Goal: Information Seeking & Learning: Learn about a topic

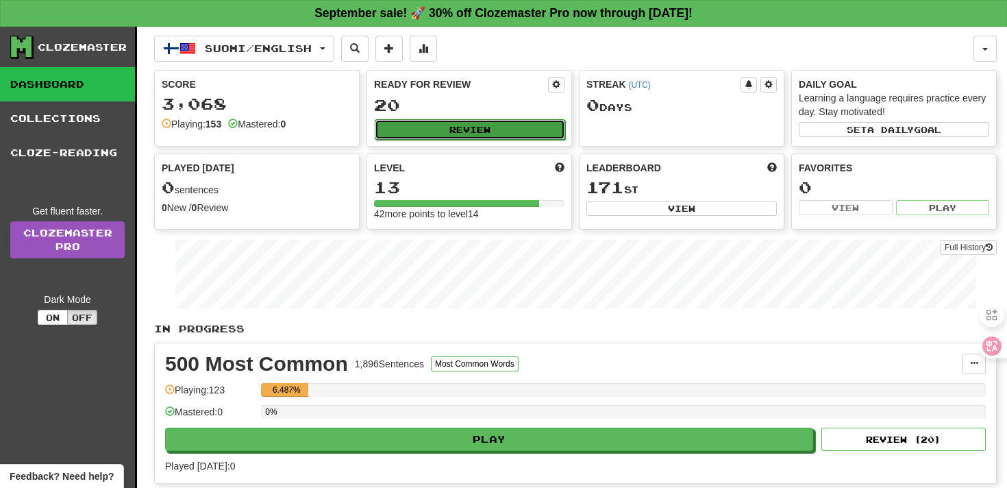
click at [400, 130] on button "Review" at bounding box center [470, 129] width 190 height 21
select select "**"
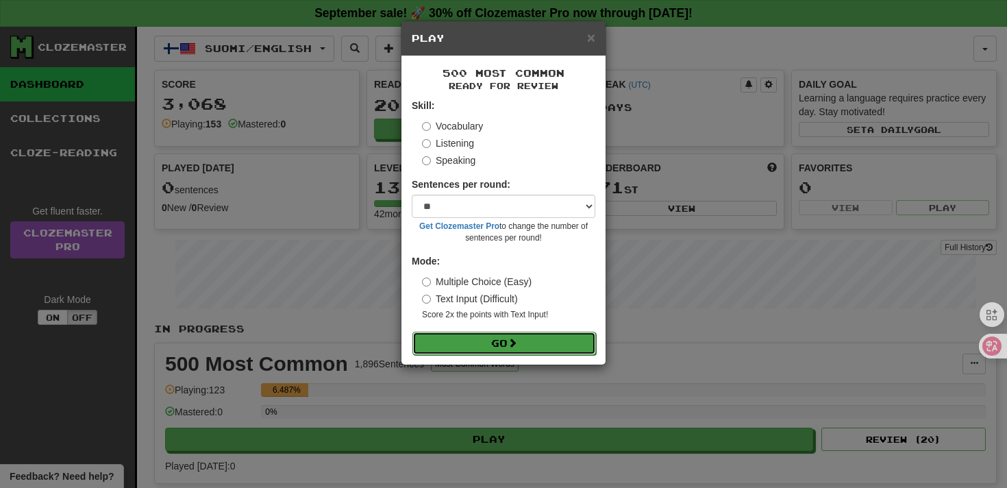
click at [510, 340] on button "Go" at bounding box center [504, 343] width 184 height 23
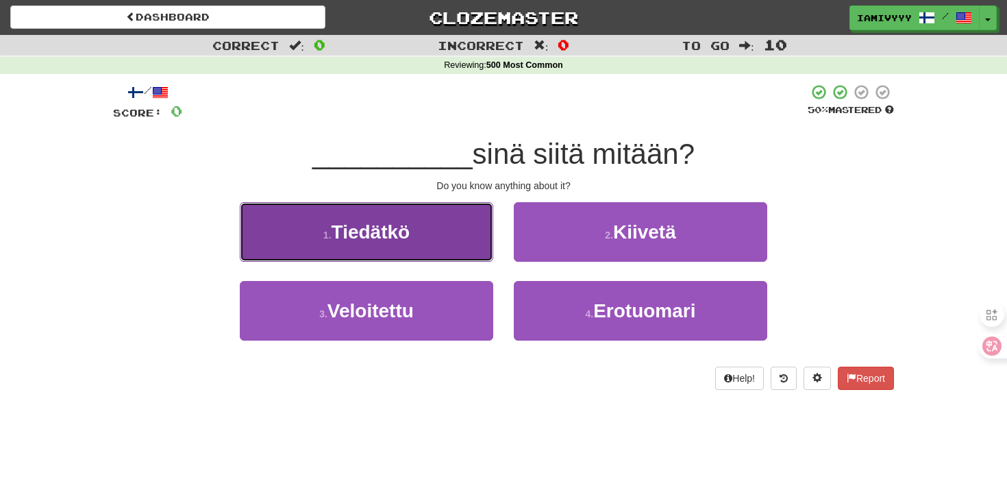
click at [490, 204] on button "1 . Tiedätkö" at bounding box center [366, 232] width 253 height 60
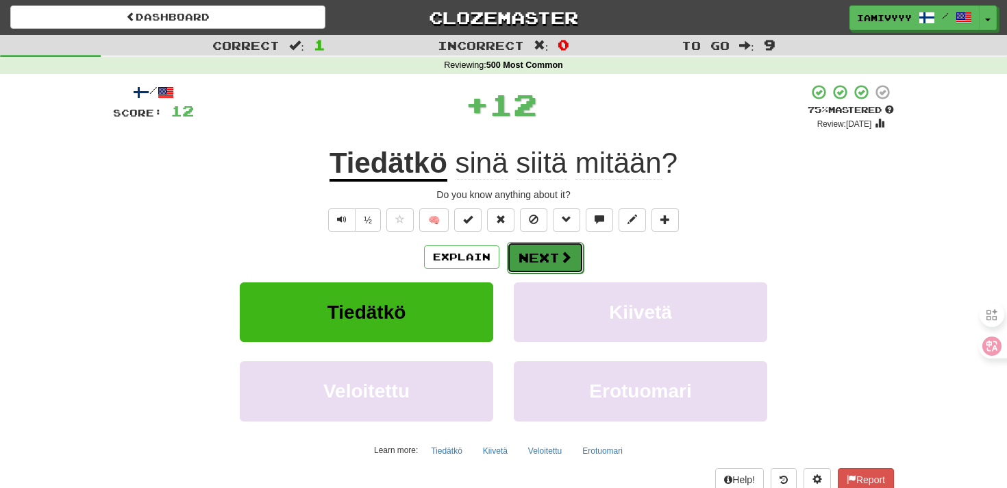
click at [526, 264] on button "Next" at bounding box center [545, 258] width 77 height 32
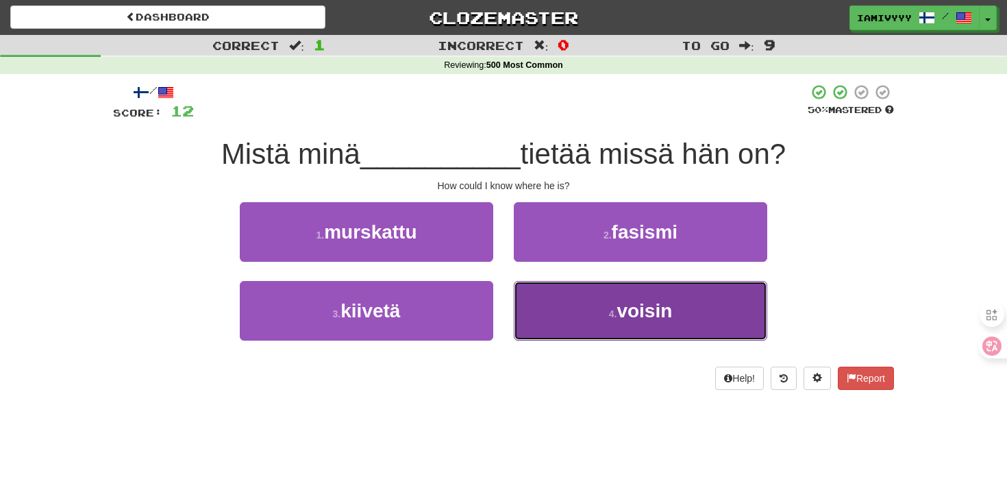
click at [554, 299] on button "4 . voisin" at bounding box center [640, 311] width 253 height 60
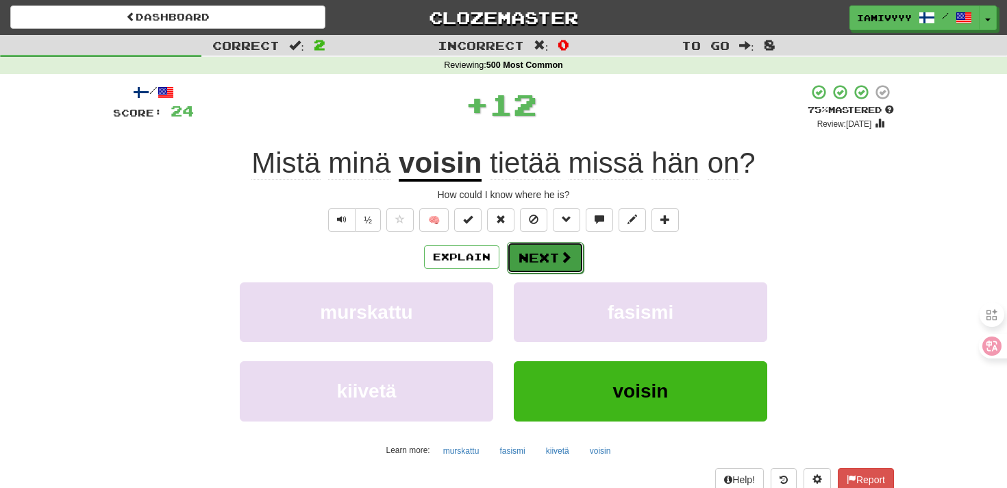
click at [544, 266] on button "Next" at bounding box center [545, 258] width 77 height 32
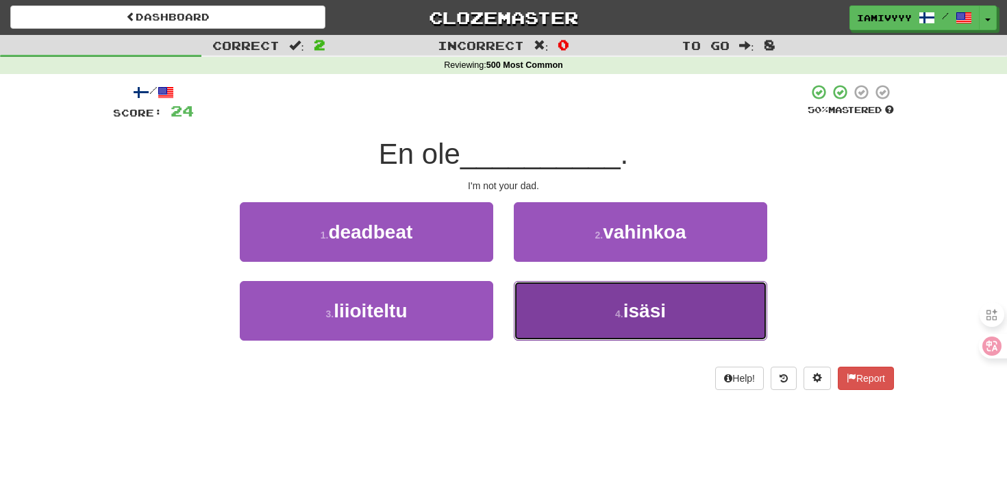
click at [553, 303] on button "4 . isäsi" at bounding box center [640, 311] width 253 height 60
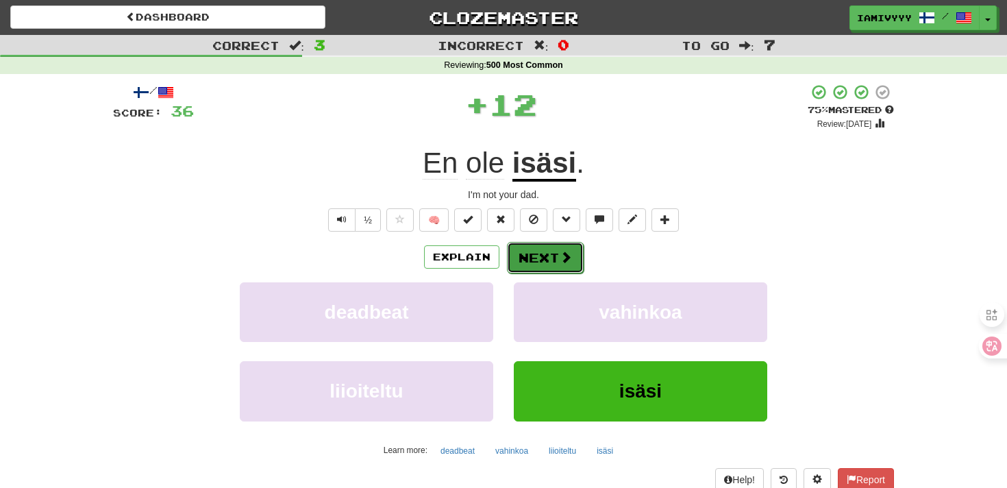
click at [545, 258] on button "Next" at bounding box center [545, 258] width 77 height 32
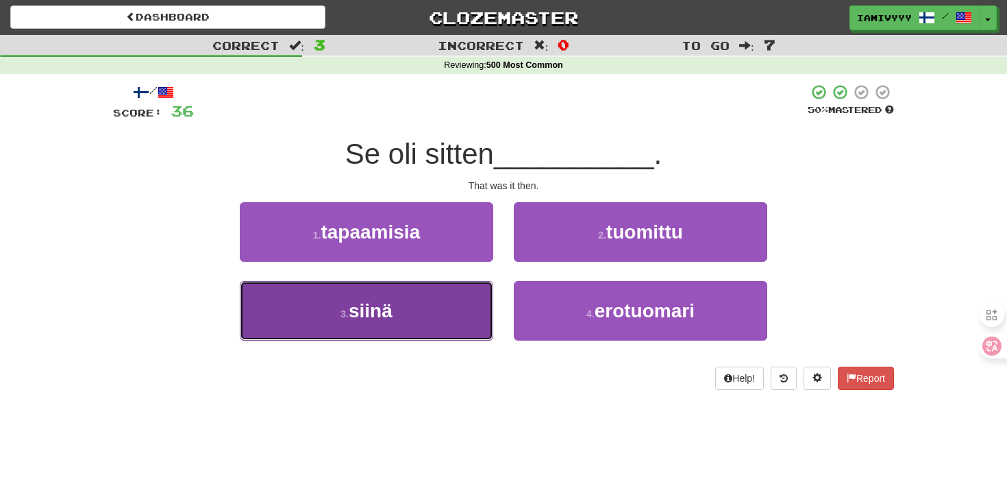
click at [480, 302] on button "3 . siinä" at bounding box center [366, 311] width 253 height 60
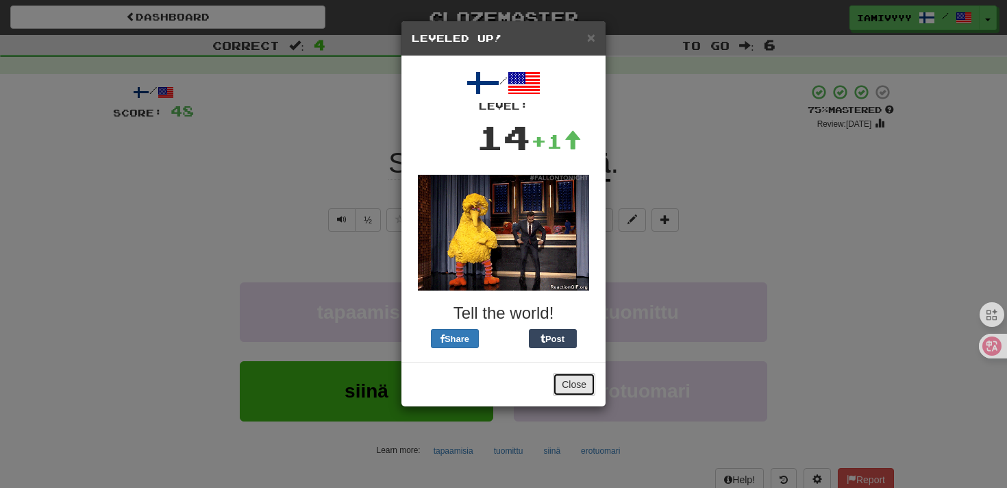
click at [578, 381] on button "Close" at bounding box center [574, 384] width 42 height 23
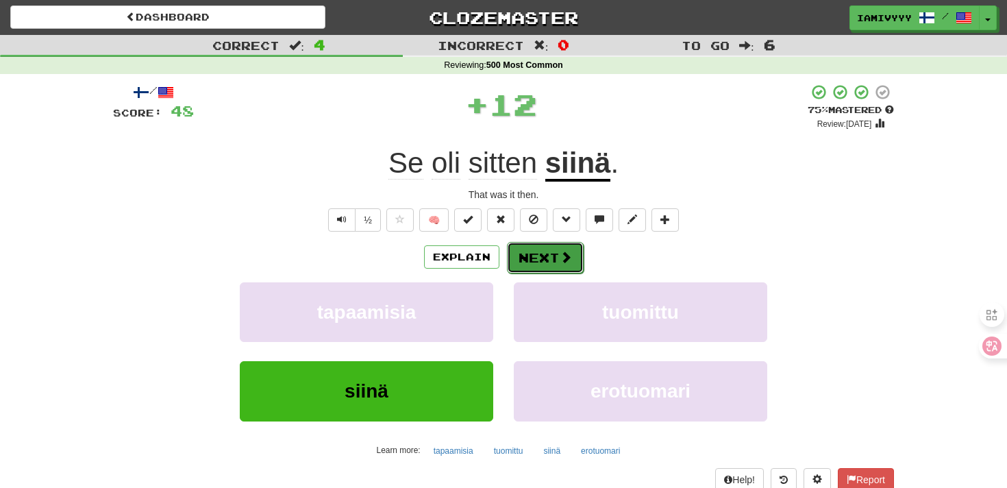
click at [538, 256] on button "Next" at bounding box center [545, 258] width 77 height 32
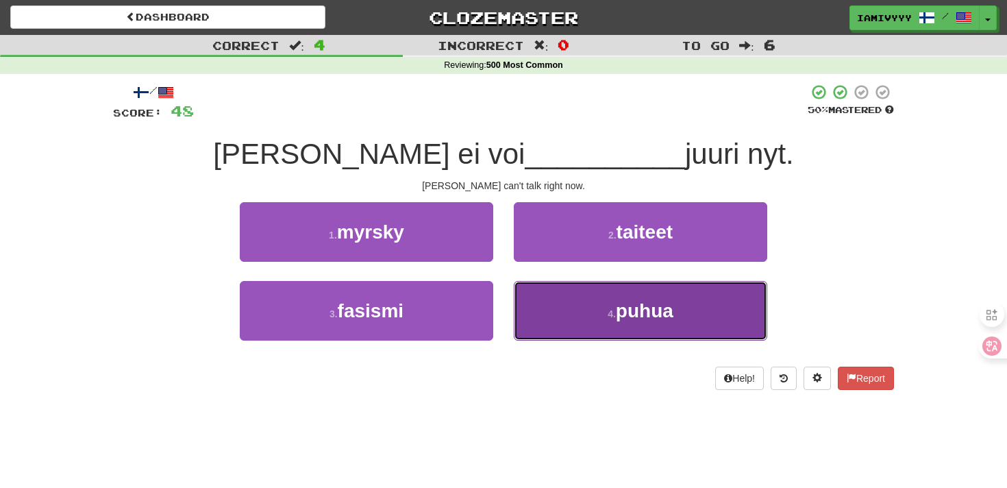
click at [545, 314] on button "4 . puhua" at bounding box center [640, 311] width 253 height 60
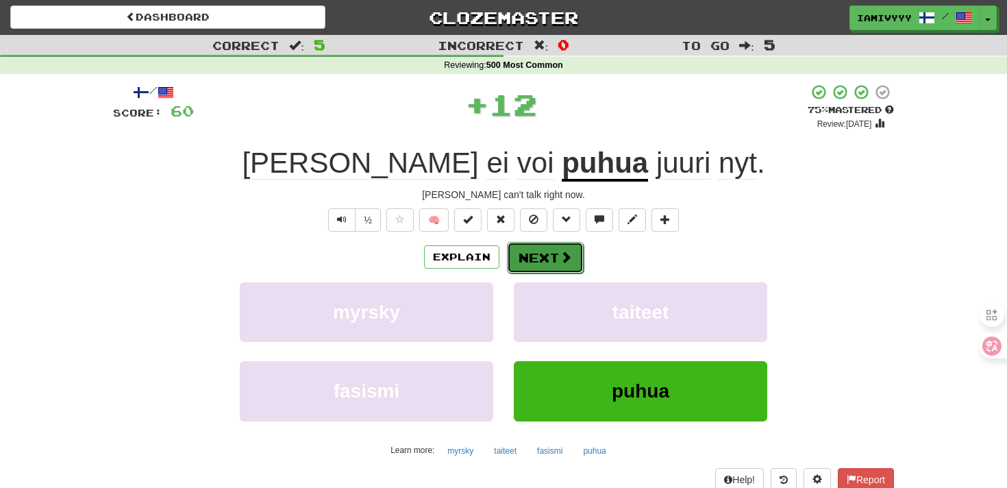
click at [540, 266] on button "Next" at bounding box center [545, 258] width 77 height 32
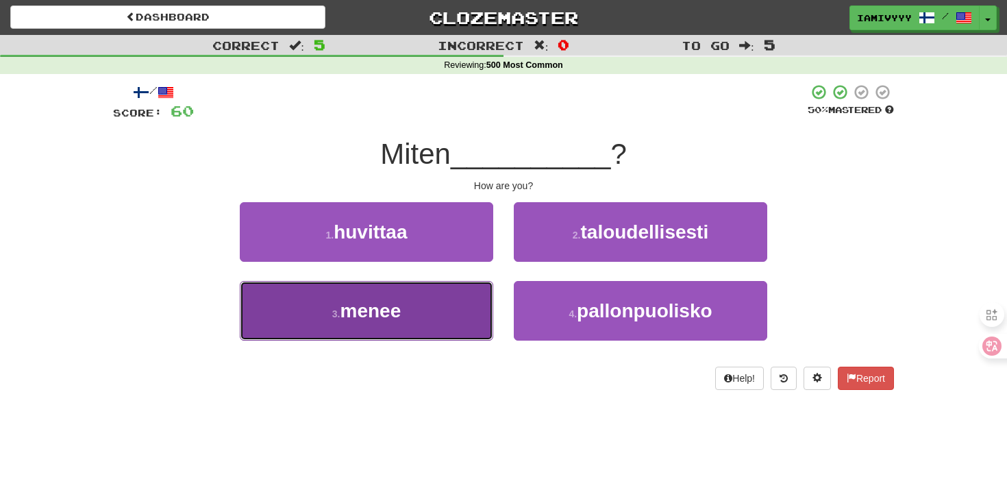
click at [475, 301] on button "3 . menee" at bounding box center [366, 311] width 253 height 60
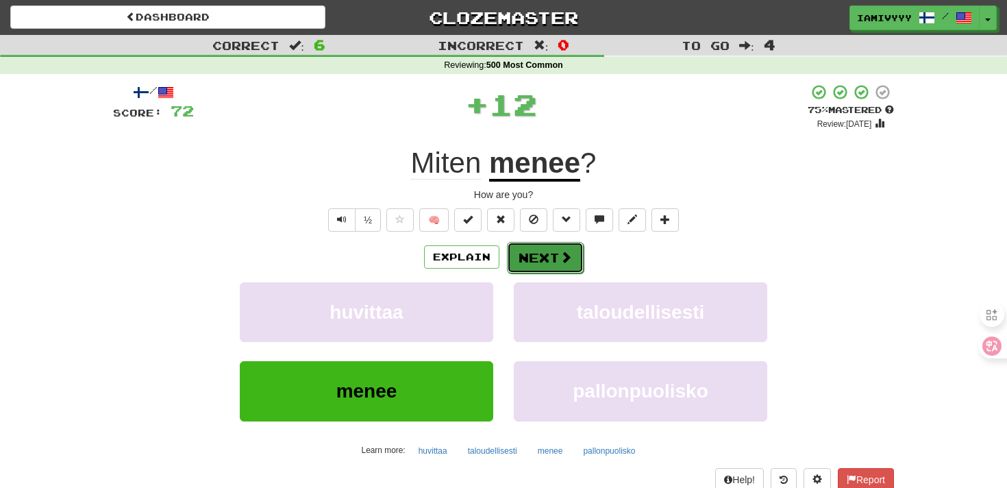
click at [540, 264] on button "Next" at bounding box center [545, 258] width 77 height 32
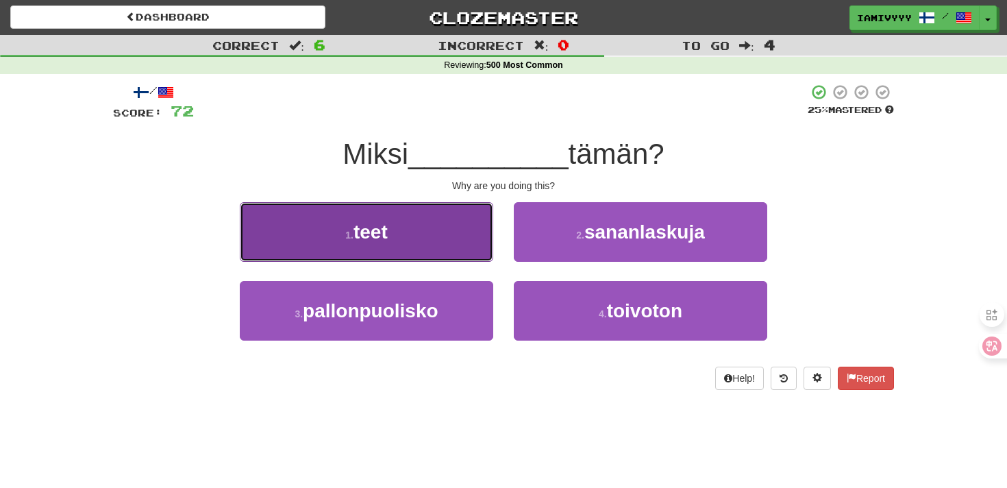
click at [425, 258] on button "1 . teet" at bounding box center [366, 232] width 253 height 60
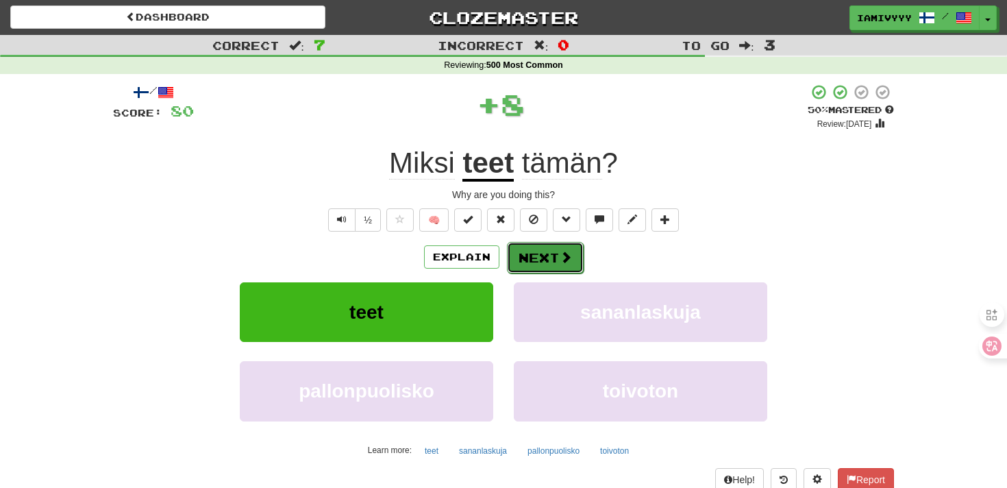
click at [530, 259] on button "Next" at bounding box center [545, 258] width 77 height 32
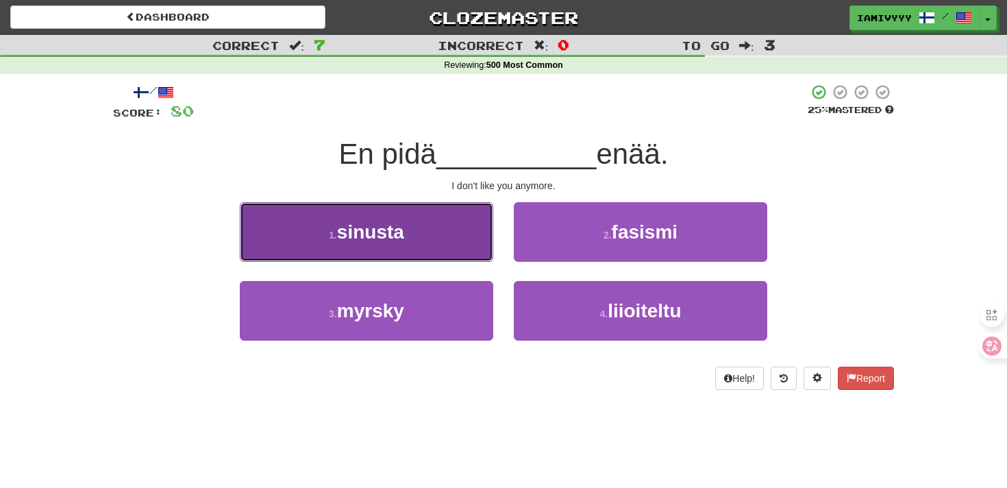
click at [456, 241] on button "1 . sinusta" at bounding box center [366, 232] width 253 height 60
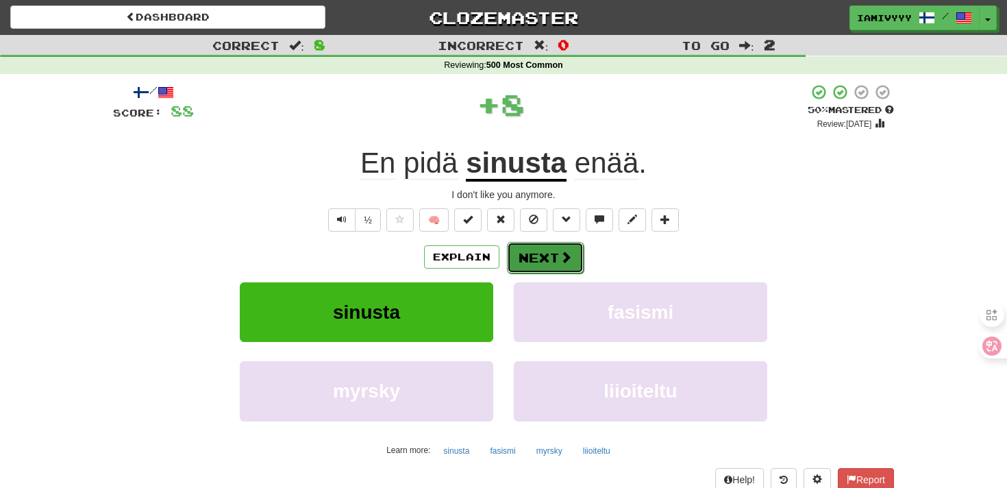
click at [554, 252] on button "Next" at bounding box center [545, 258] width 77 height 32
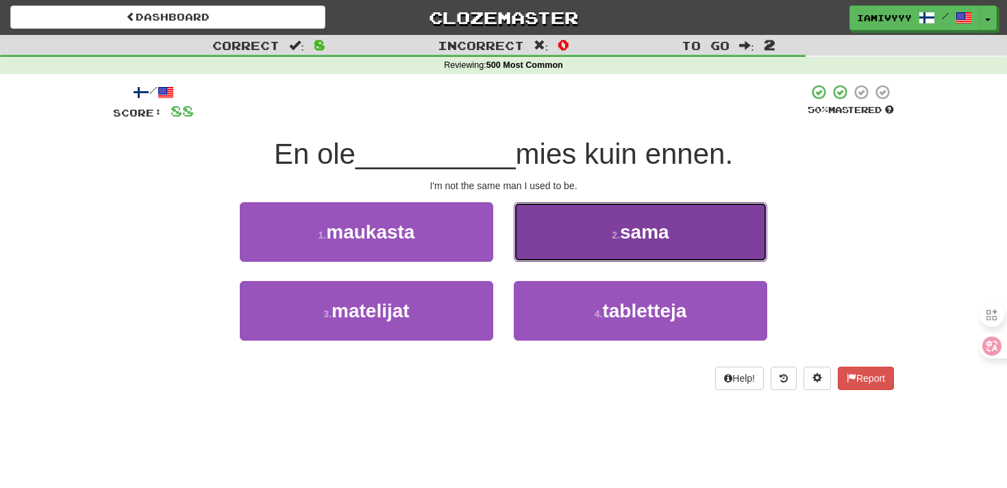
click at [566, 250] on button "2 . sama" at bounding box center [640, 232] width 253 height 60
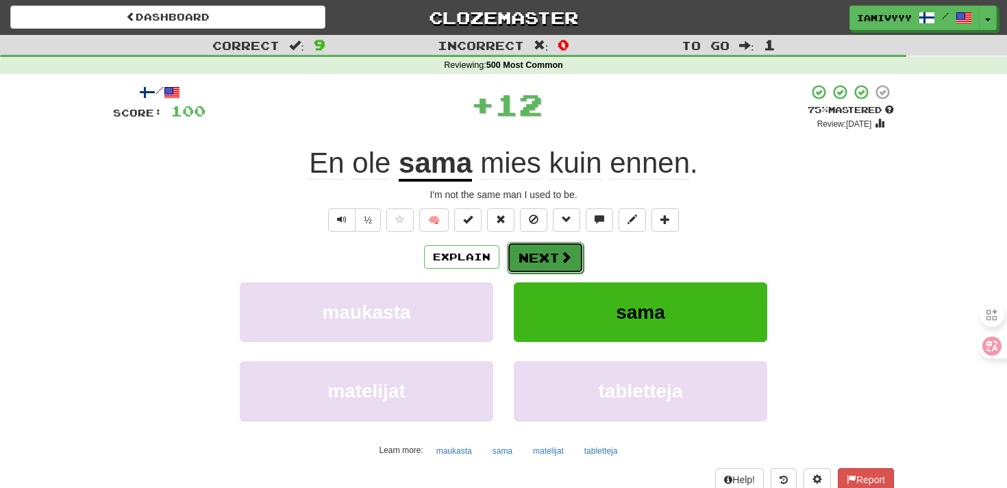
click at [547, 256] on button "Next" at bounding box center [545, 258] width 77 height 32
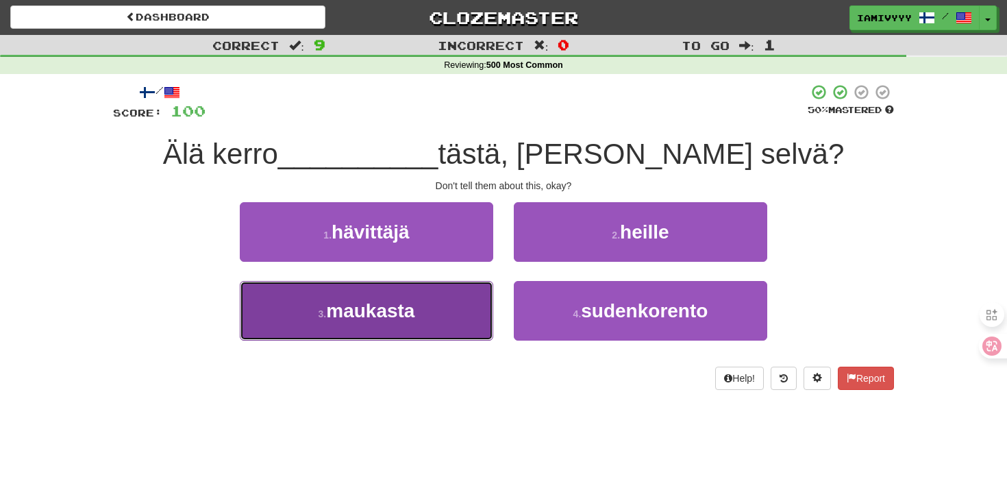
click at [480, 312] on button "3 . maukasta" at bounding box center [366, 311] width 253 height 60
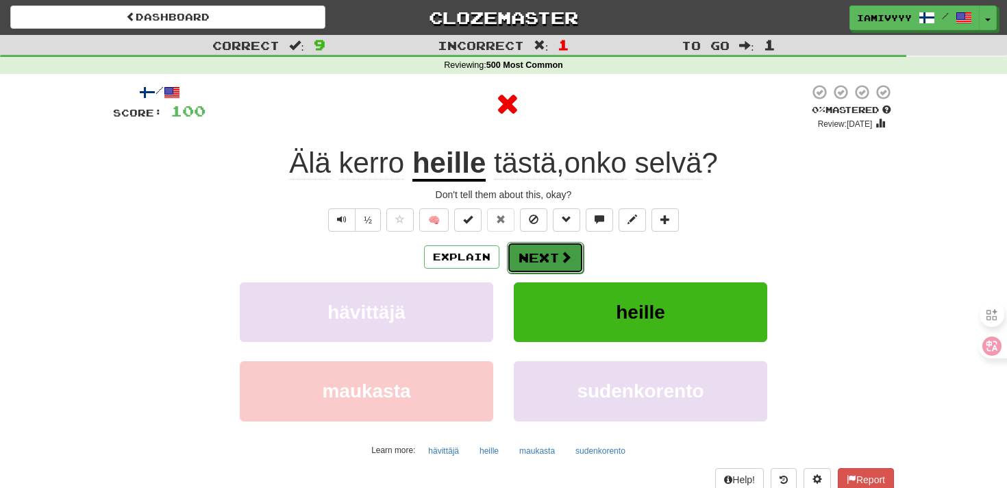
click at [524, 268] on button "Next" at bounding box center [545, 258] width 77 height 32
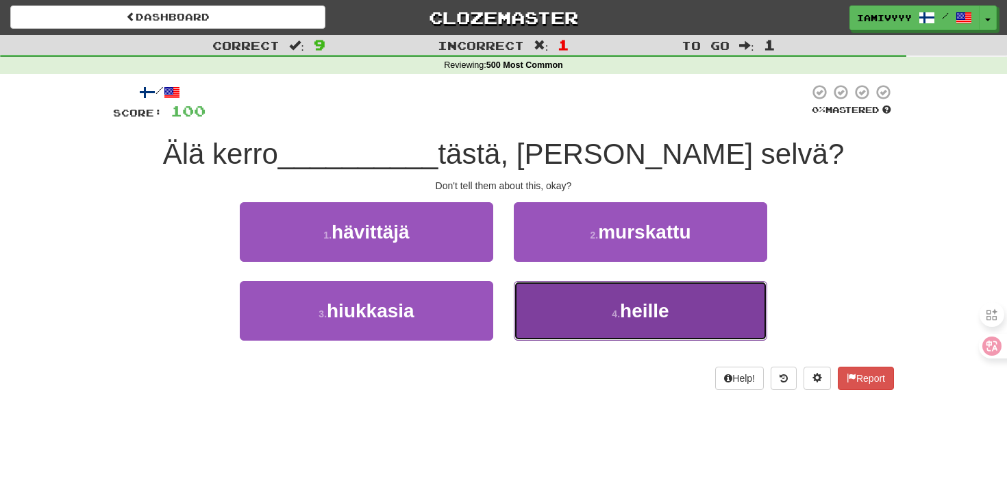
click at [545, 310] on button "4 . heille" at bounding box center [640, 311] width 253 height 60
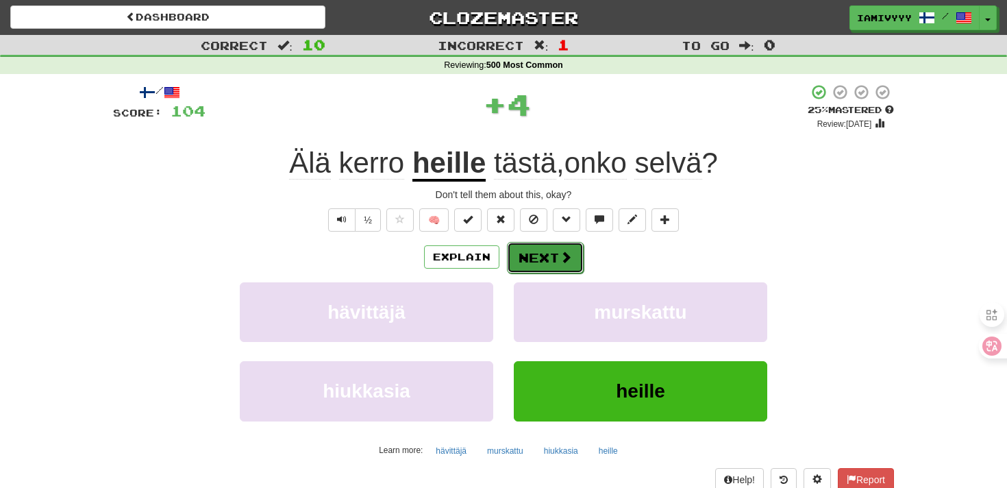
click at [554, 260] on button "Next" at bounding box center [545, 258] width 77 height 32
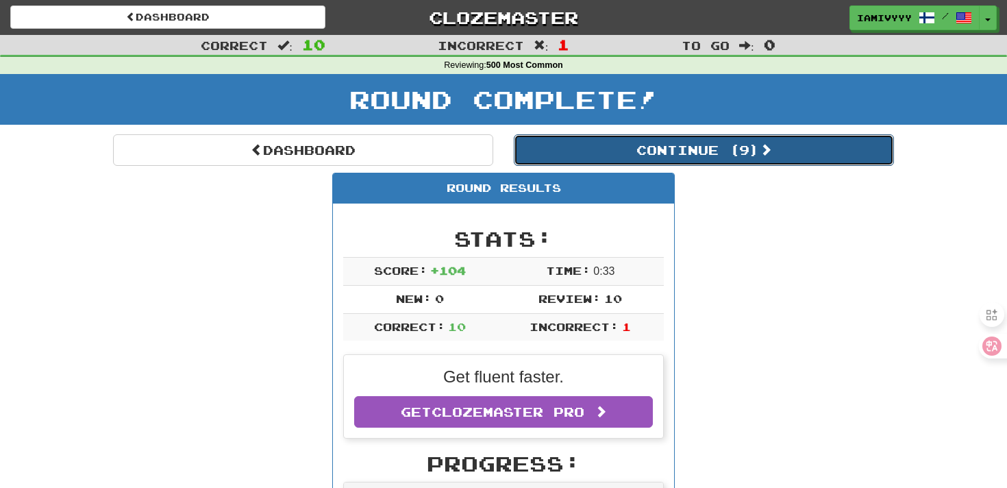
click at [642, 145] on button "Continue ( 9 )" at bounding box center [704, 150] width 380 height 32
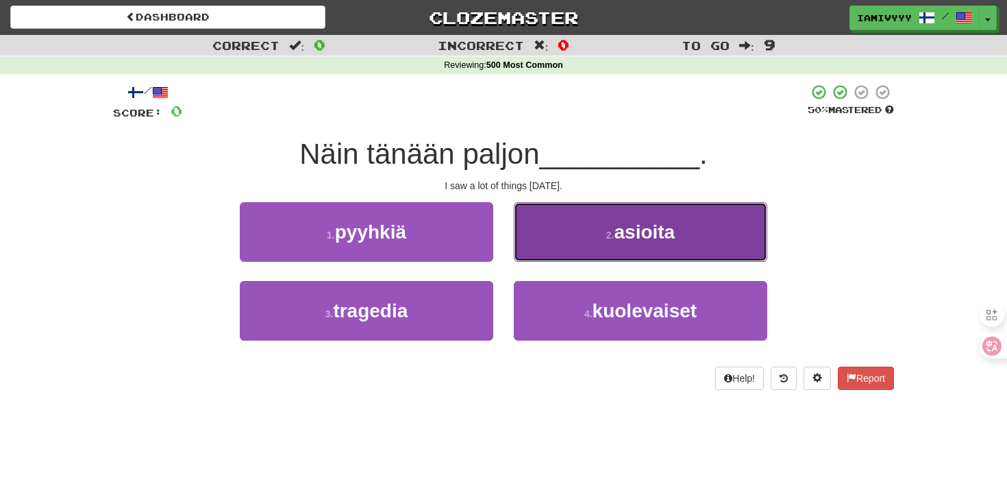
click at [550, 223] on button "2 . asioita" at bounding box center [640, 232] width 253 height 60
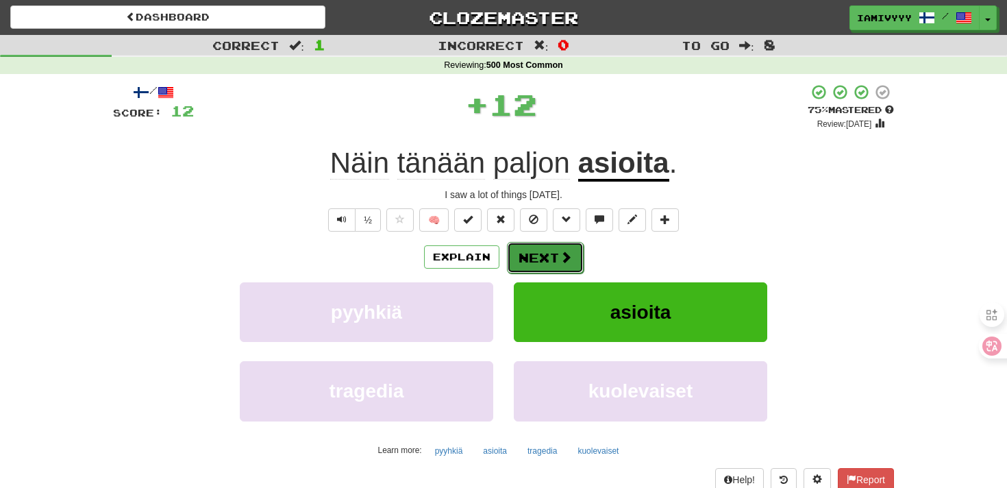
click at [543, 265] on button "Next" at bounding box center [545, 258] width 77 height 32
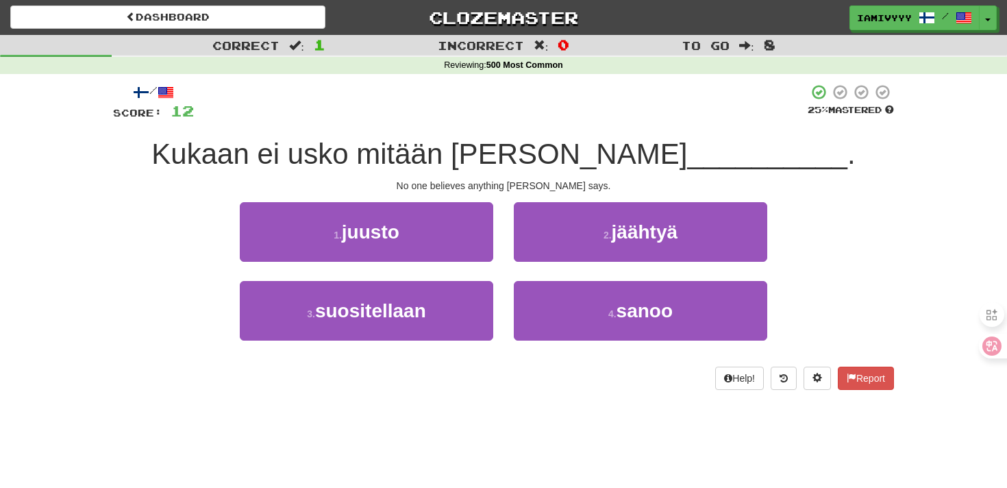
click at [578, 343] on div "4 . sanoo" at bounding box center [641, 320] width 274 height 79
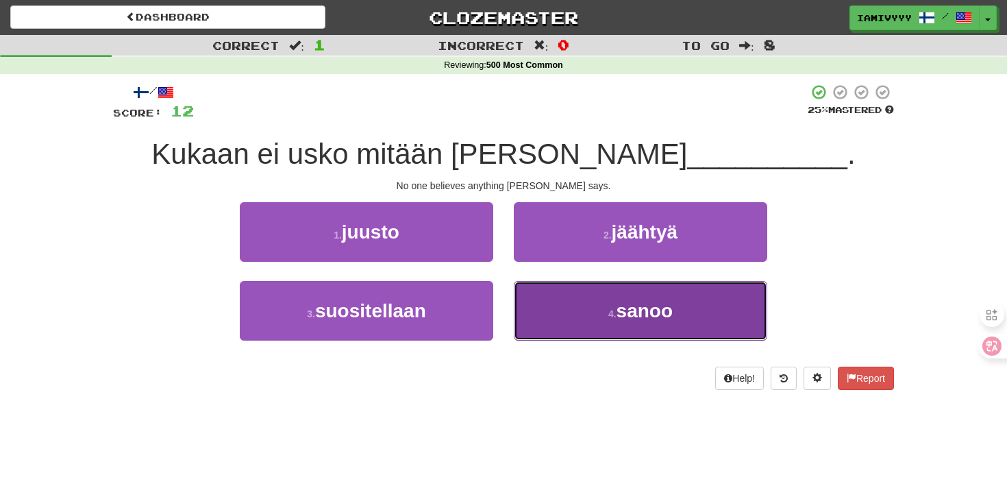
click at [575, 320] on button "4 . sanoo" at bounding box center [640, 311] width 253 height 60
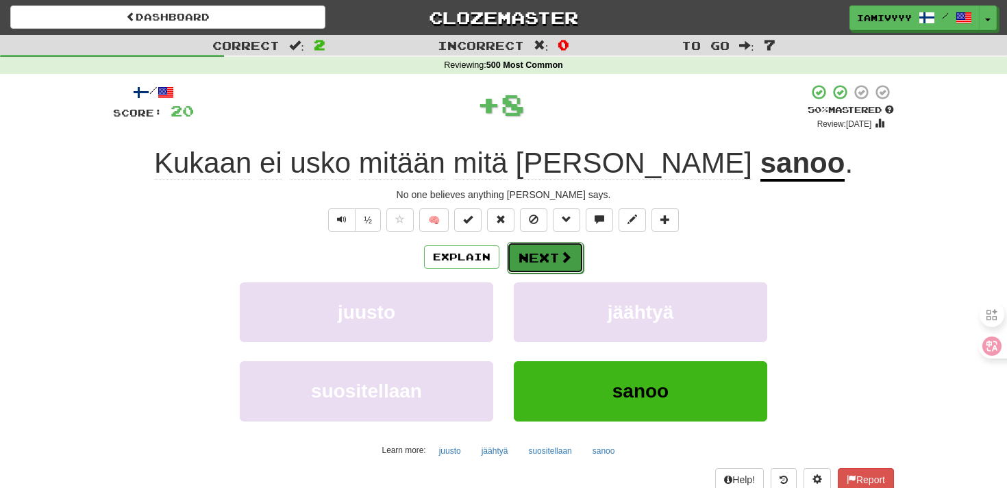
click at [556, 249] on button "Next" at bounding box center [545, 258] width 77 height 32
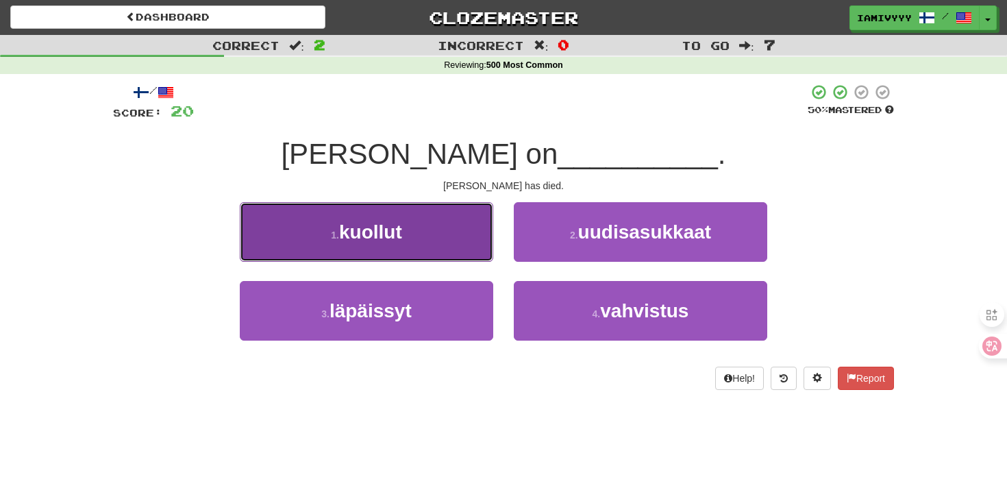
click at [482, 250] on button "1 . kuollut" at bounding box center [366, 232] width 253 height 60
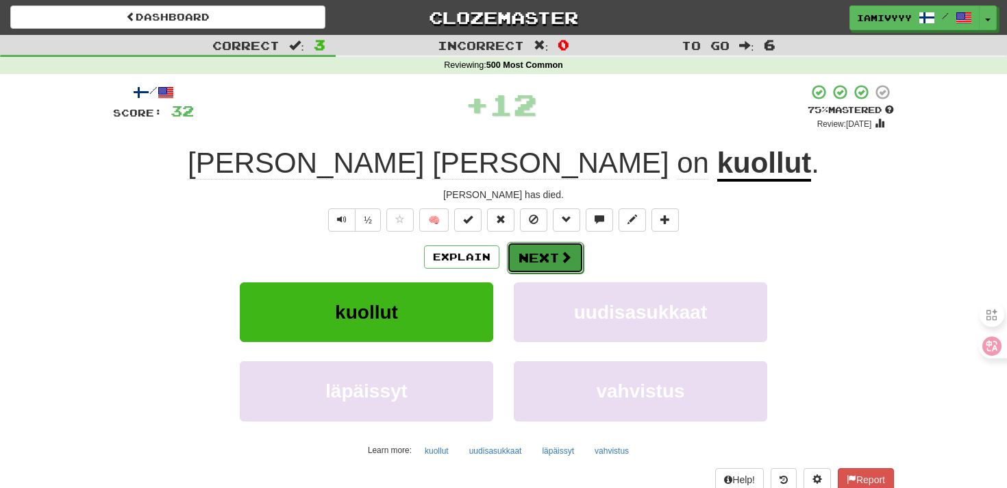
click at [545, 262] on button "Next" at bounding box center [545, 258] width 77 height 32
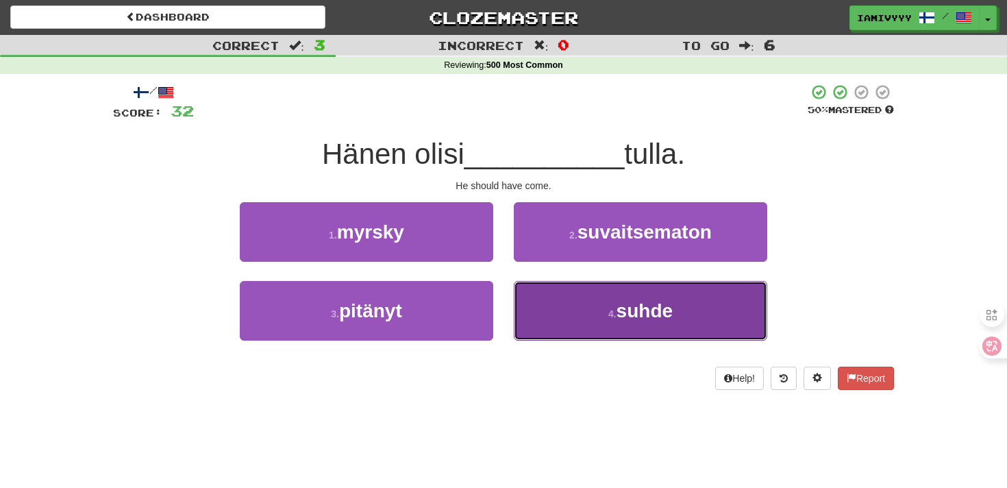
click at [558, 325] on button "4 . suhde" at bounding box center [640, 311] width 253 height 60
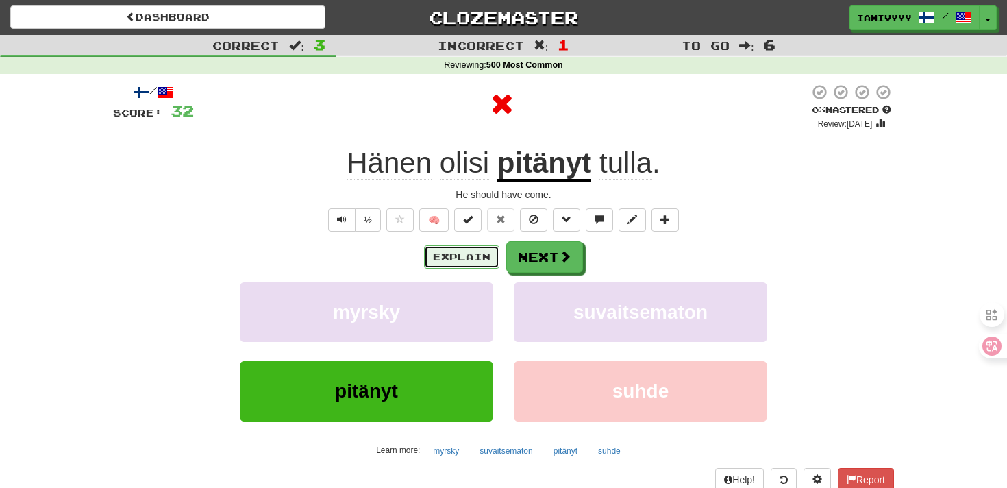
click at [487, 252] on button "Explain" at bounding box center [461, 256] width 75 height 23
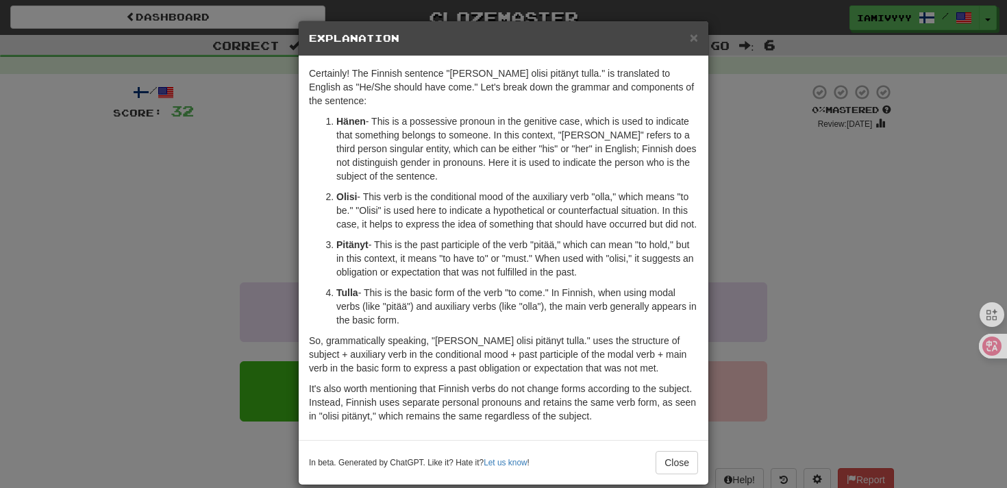
click at [723, 251] on div "× Explanation Certainly! The Finnish sentence "Hänen olisi pitänyt tulla." is t…" at bounding box center [503, 244] width 1007 height 488
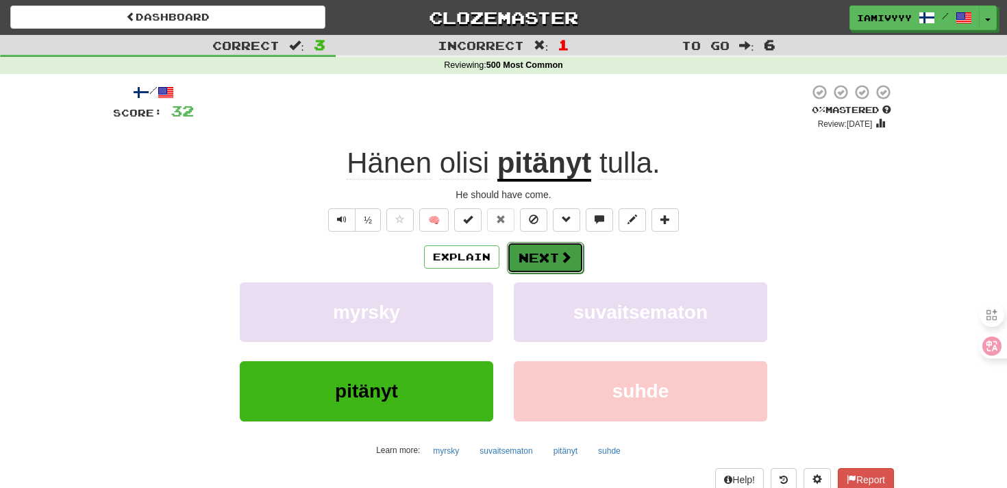
click at [573, 262] on button "Next" at bounding box center [545, 258] width 77 height 32
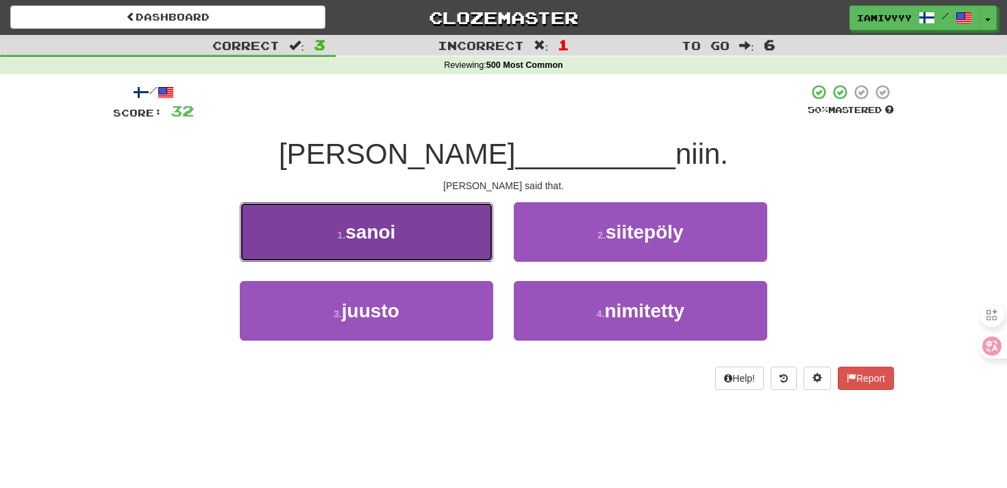
click at [436, 244] on button "1 . sanoi" at bounding box center [366, 232] width 253 height 60
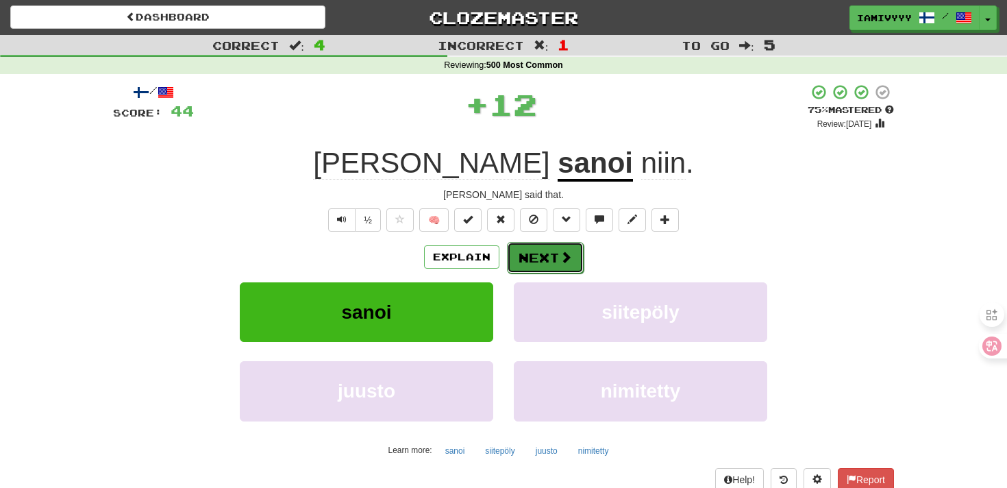
click at [533, 263] on button "Next" at bounding box center [545, 258] width 77 height 32
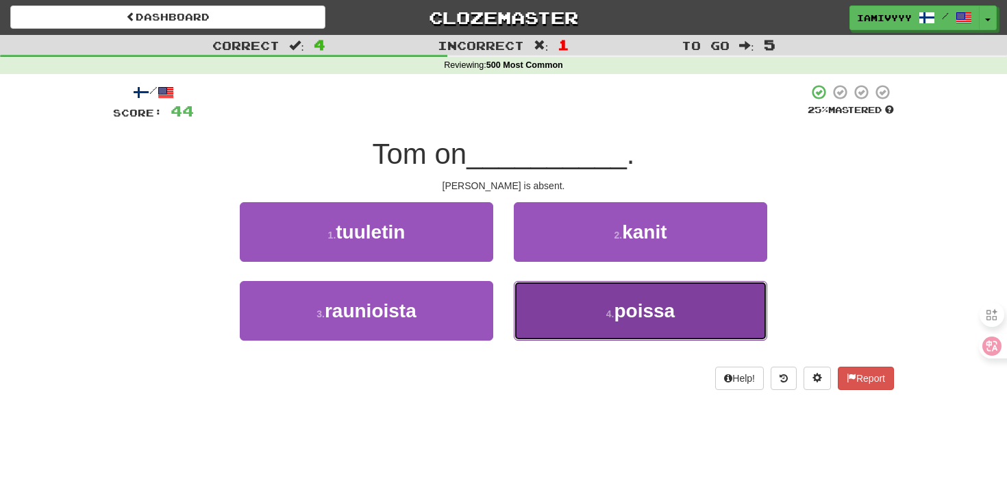
click at [558, 308] on button "4 . poissa" at bounding box center [640, 311] width 253 height 60
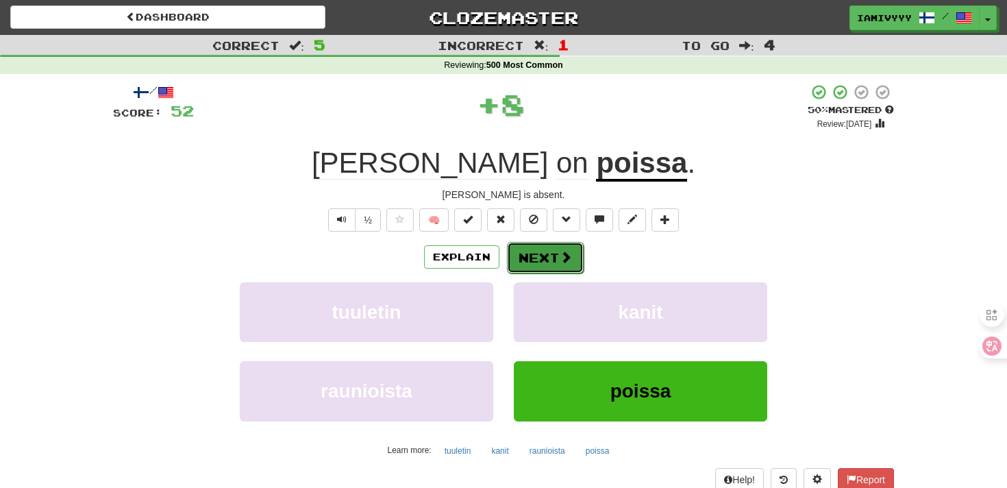
click at [553, 264] on button "Next" at bounding box center [545, 258] width 77 height 32
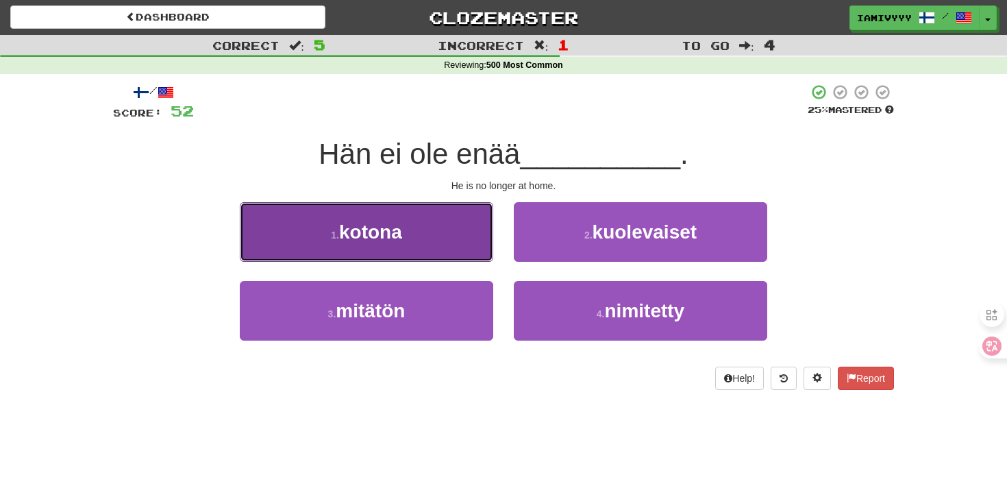
click at [458, 249] on button "1 . kotona" at bounding box center [366, 232] width 253 height 60
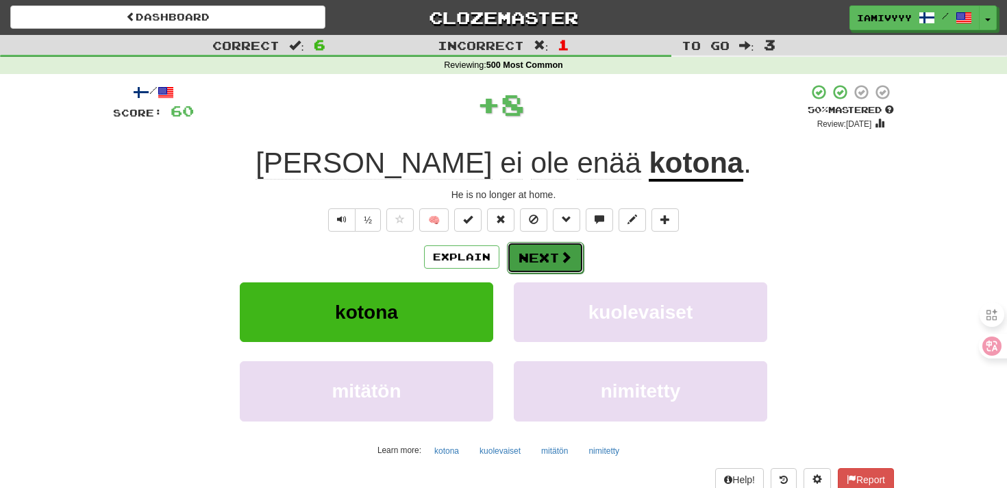
click at [545, 271] on button "Next" at bounding box center [545, 258] width 77 height 32
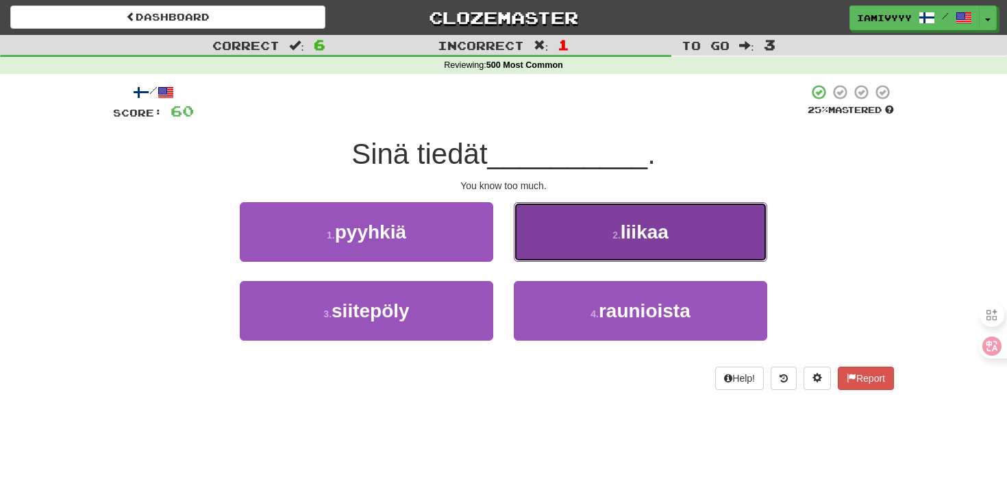
click at [551, 219] on button "2 . liikaa" at bounding box center [640, 232] width 253 height 60
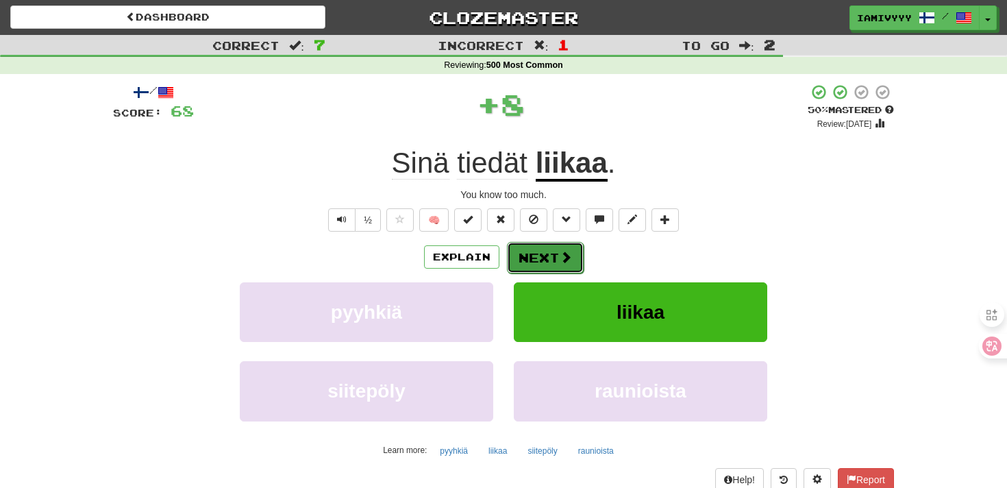
click at [543, 256] on button "Next" at bounding box center [545, 258] width 77 height 32
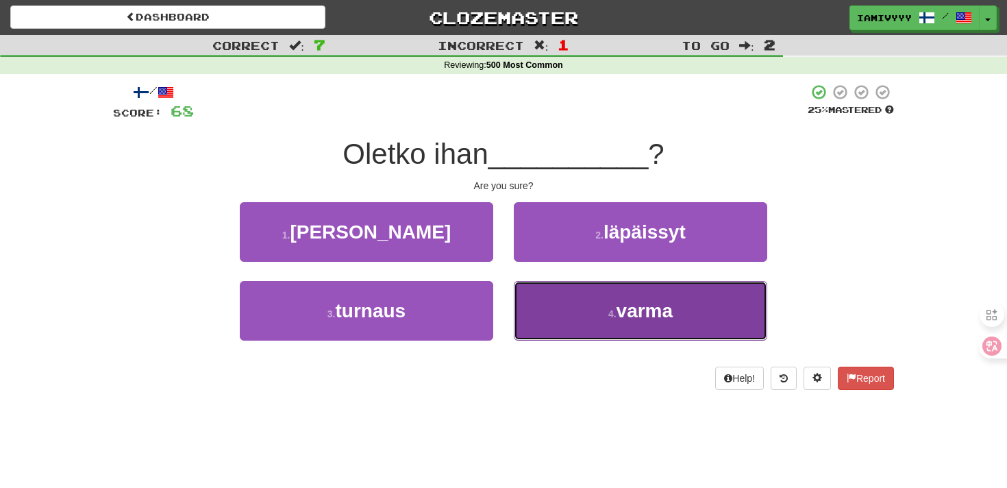
click at [551, 313] on button "4 . varma" at bounding box center [640, 311] width 253 height 60
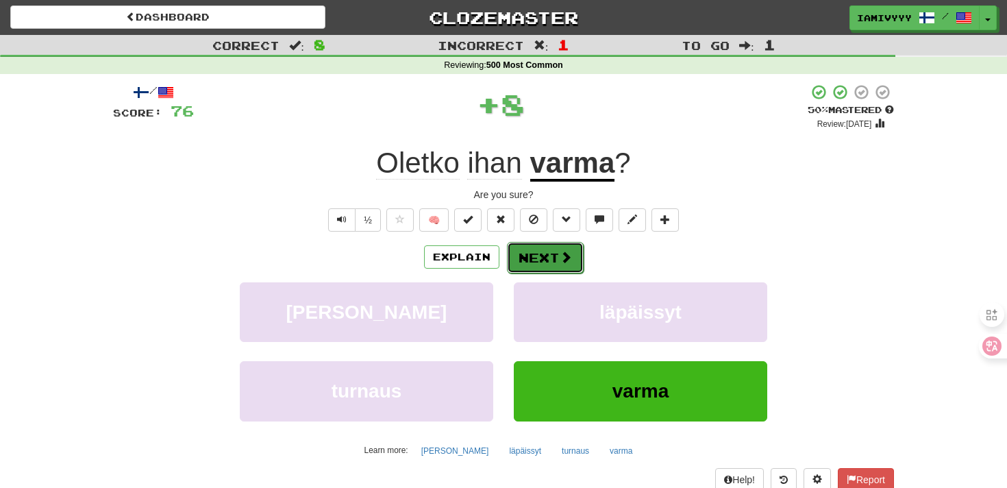
click at [562, 271] on button "Next" at bounding box center [545, 258] width 77 height 32
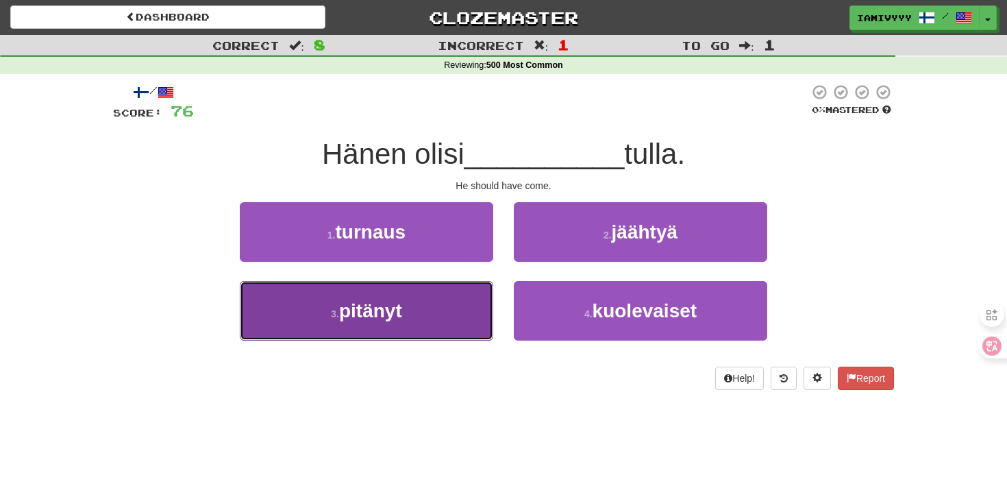
click at [470, 298] on button "3 . pitänyt" at bounding box center [366, 311] width 253 height 60
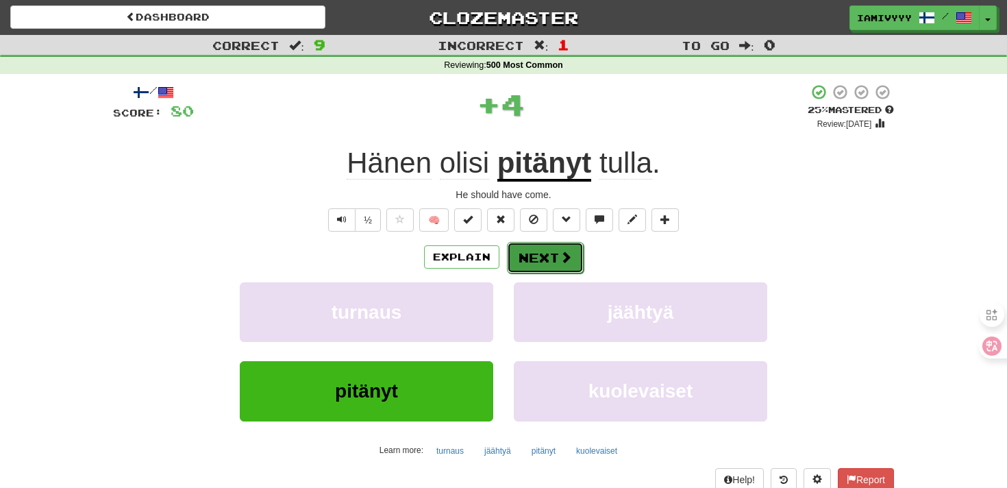
click at [529, 271] on button "Next" at bounding box center [545, 258] width 77 height 32
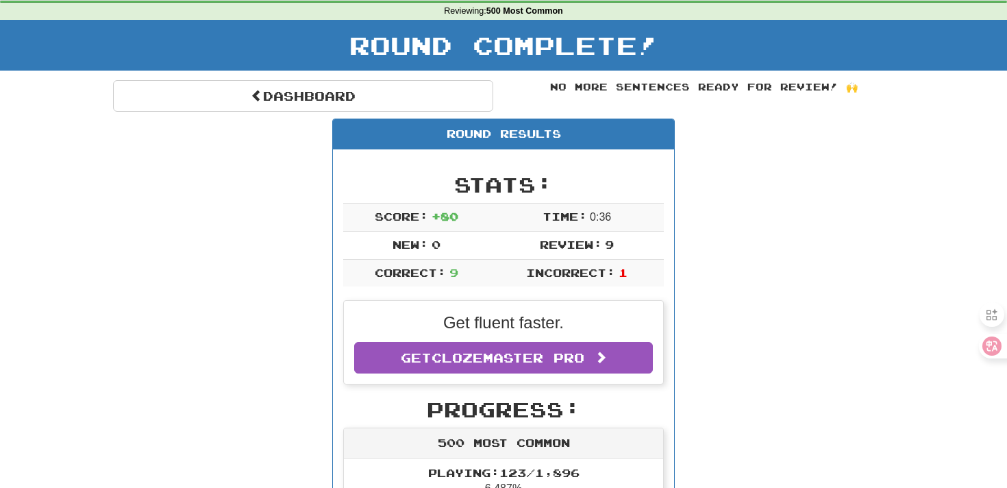
scroll to position [57, 0]
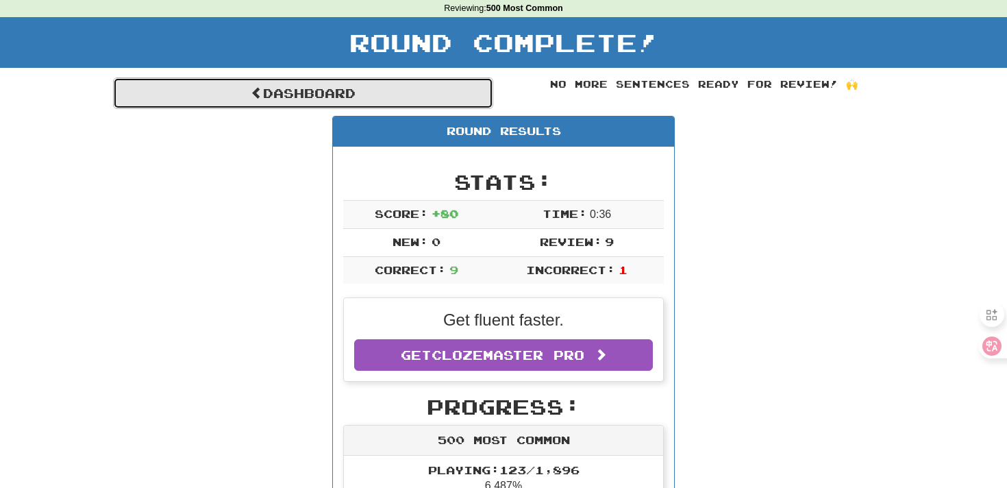
click at [361, 103] on link "Dashboard" at bounding box center [303, 93] width 380 height 32
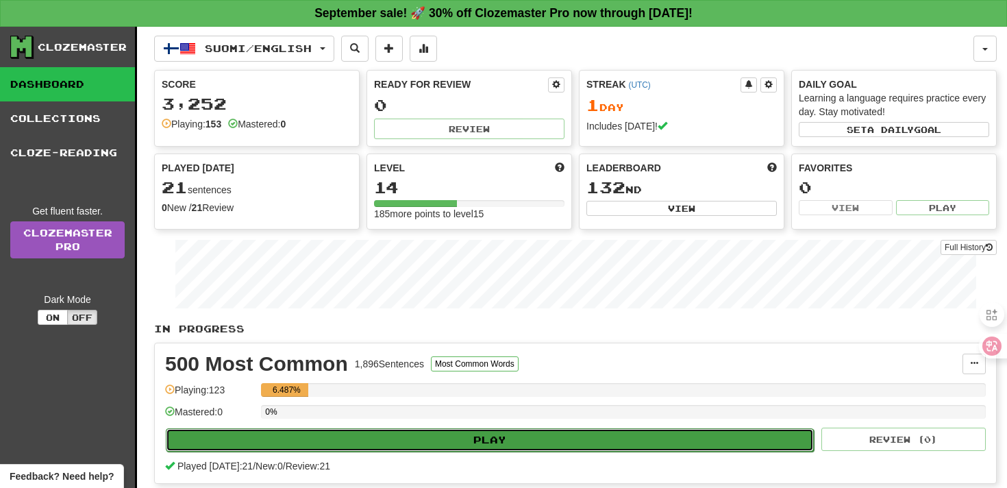
click at [381, 434] on button "Play" at bounding box center [490, 439] width 648 height 23
select select "**"
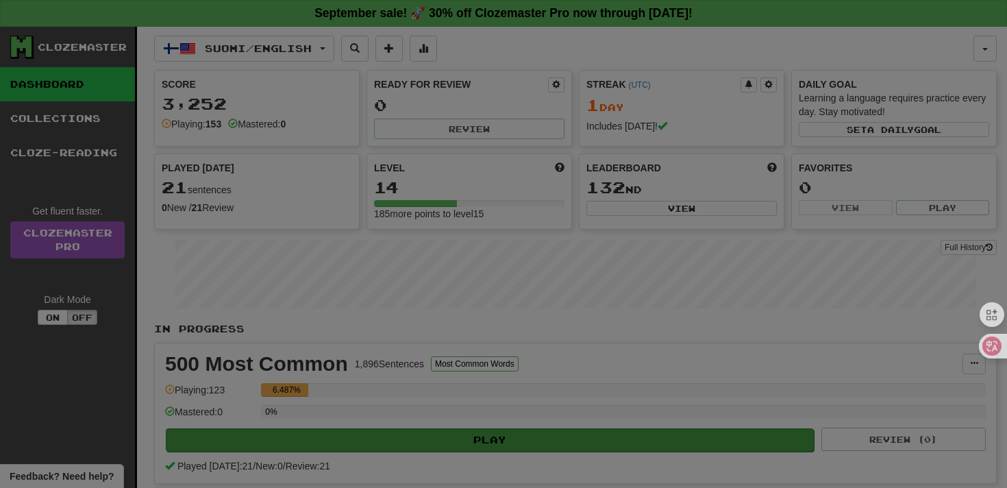
click at [0, 0] on div "× Play 500 Most Common Skill: Vocabulary Listening Speaking Sentences per round…" at bounding box center [0, 0] width 0 height 0
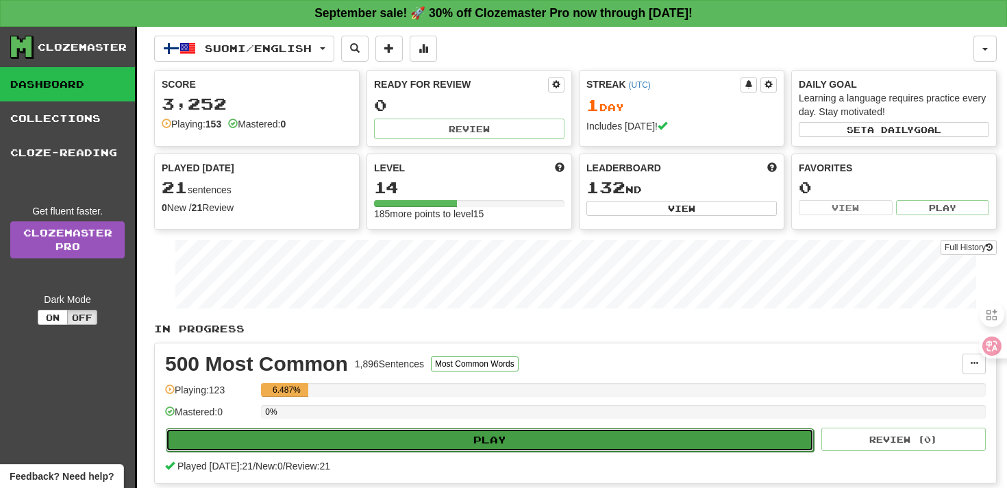
click at [381, 434] on button "Play" at bounding box center [490, 439] width 648 height 23
select select "**"
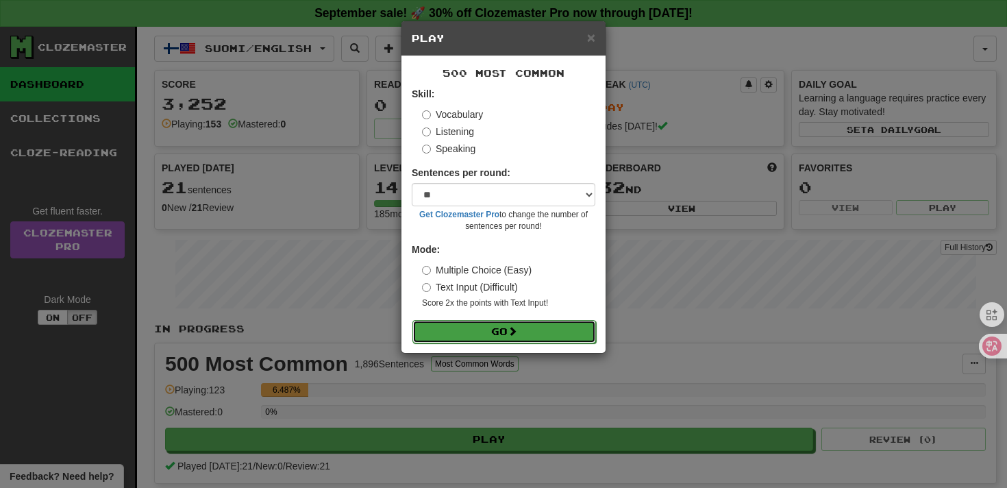
click at [437, 337] on button "Go" at bounding box center [504, 331] width 184 height 23
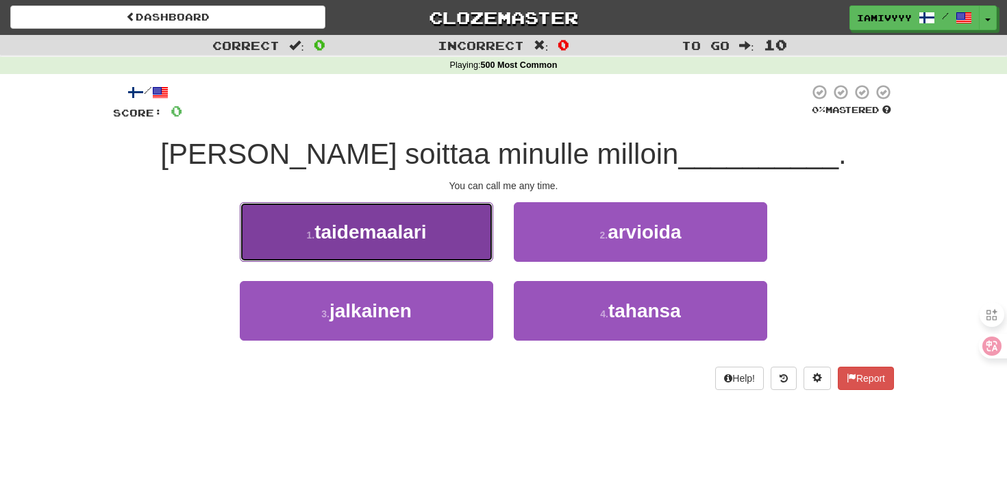
click at [461, 248] on button "1 . taidemaalari" at bounding box center [366, 232] width 253 height 60
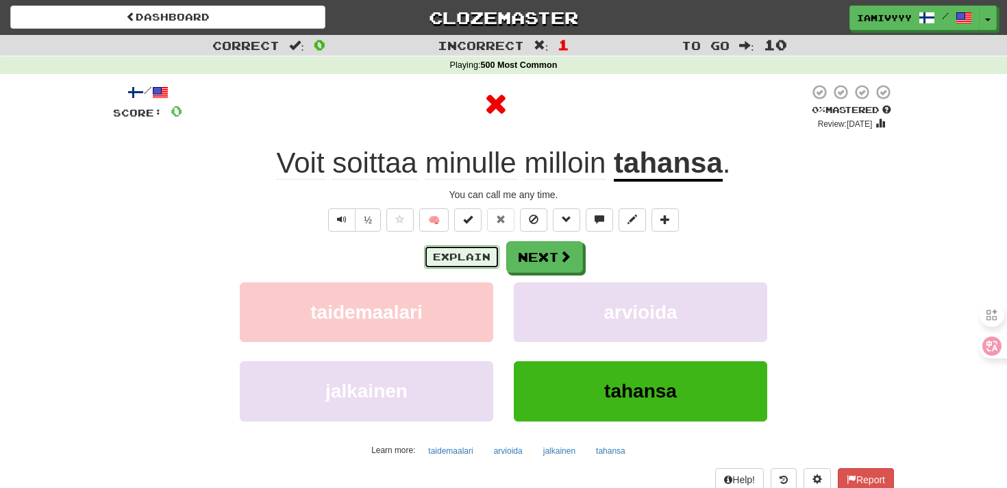
click at [470, 267] on button "Explain" at bounding box center [461, 256] width 75 height 23
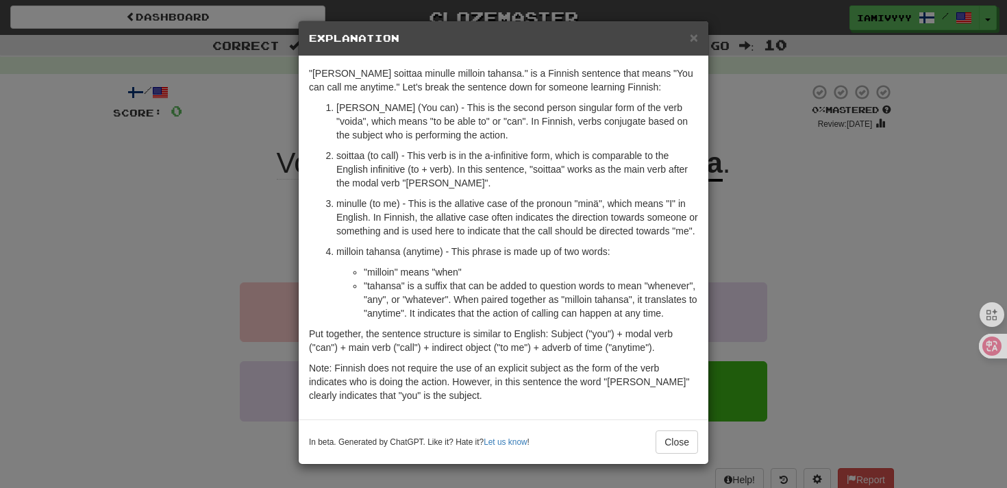
click at [753, 186] on div "× Explanation "Voit soittaa minulle milloin tahansa." is a Finnish sentence tha…" at bounding box center [503, 244] width 1007 height 488
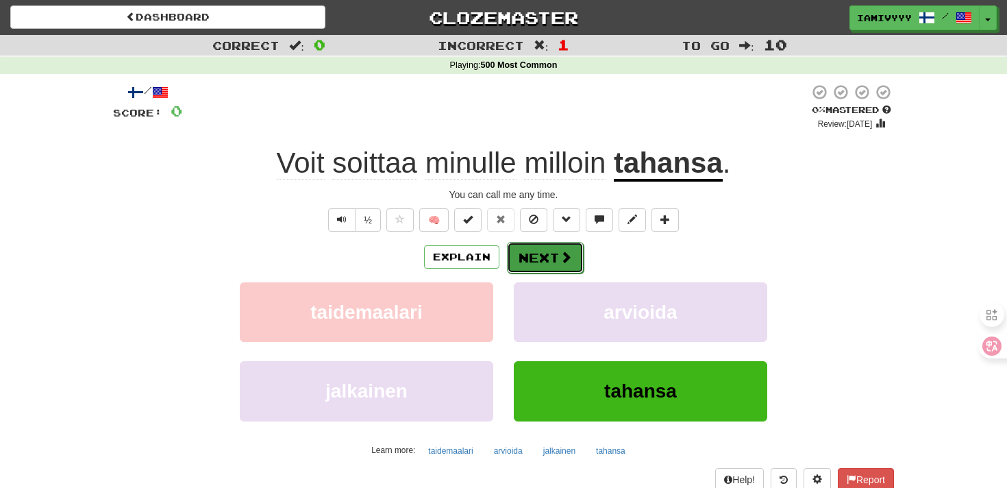
click at [560, 271] on button "Next" at bounding box center [545, 258] width 77 height 32
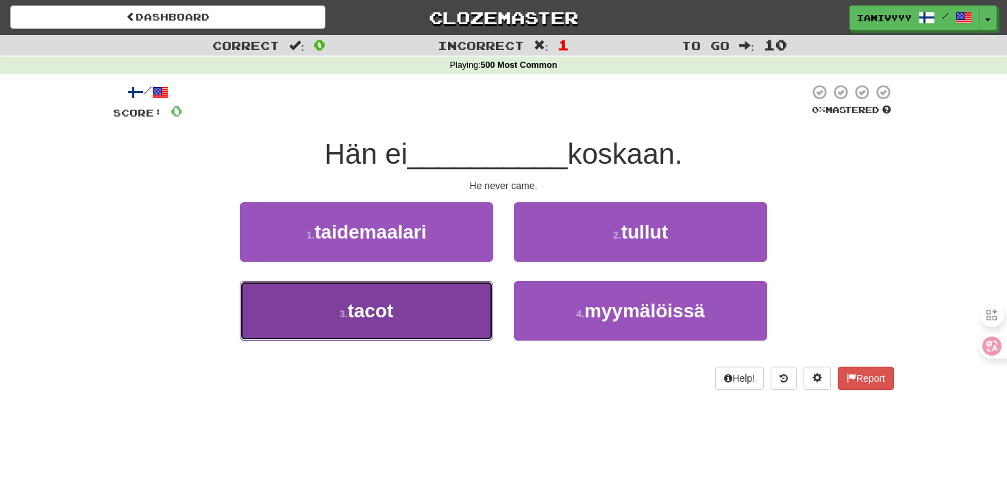
click at [462, 326] on button "3 . tacot" at bounding box center [366, 311] width 253 height 60
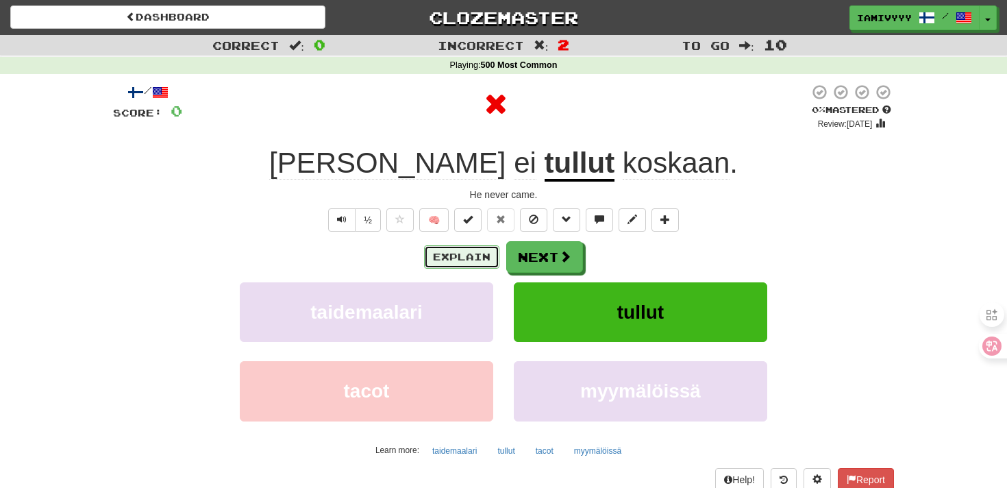
click at [438, 259] on button "Explain" at bounding box center [461, 256] width 75 height 23
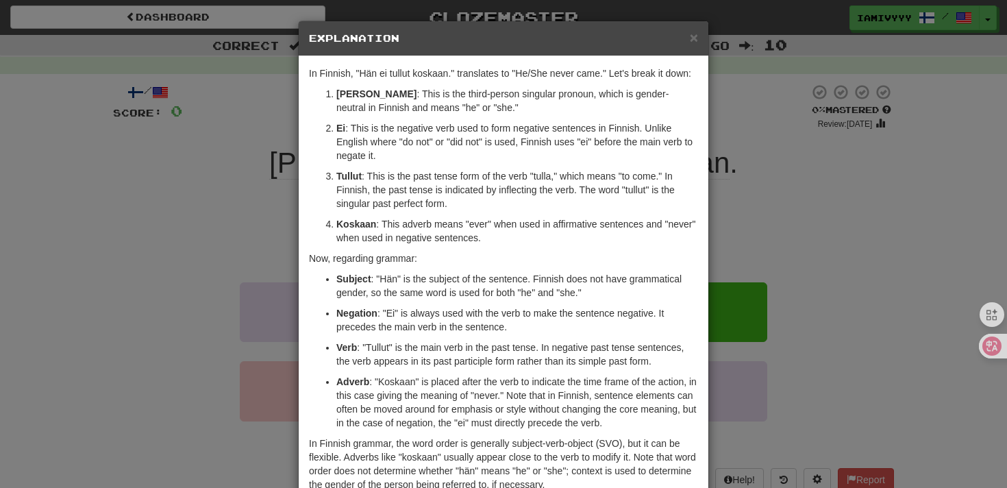
click at [723, 215] on div "× Explanation In Finnish, "Hän ei tullut koskaan." translates to "He/She never …" at bounding box center [503, 244] width 1007 height 488
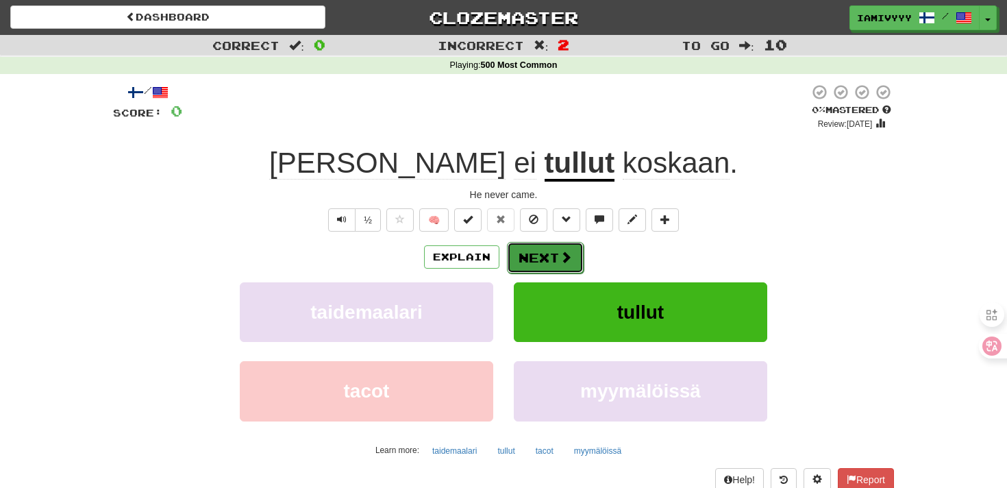
click at [545, 261] on button "Next" at bounding box center [545, 258] width 77 height 32
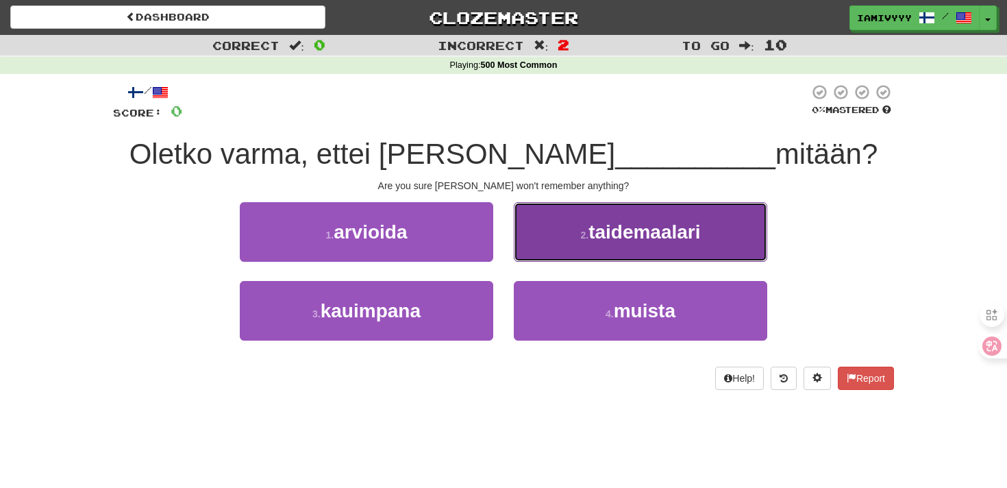
click at [548, 247] on button "2 . taidemaalari" at bounding box center [640, 232] width 253 height 60
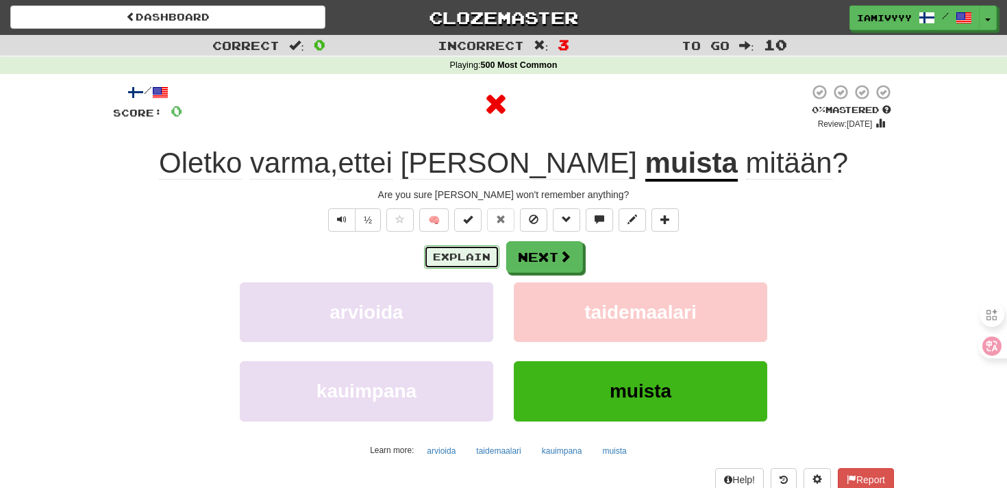
click at [458, 249] on button "Explain" at bounding box center [461, 256] width 75 height 23
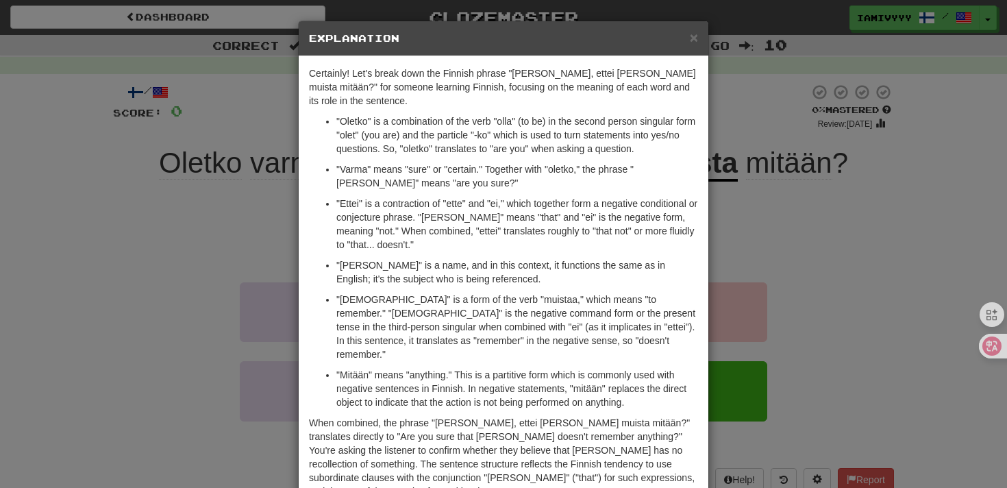
click at [779, 247] on div "× Explanation Certainly! Let's break down the Finnish phrase "Oletko varma, ett…" at bounding box center [503, 244] width 1007 height 488
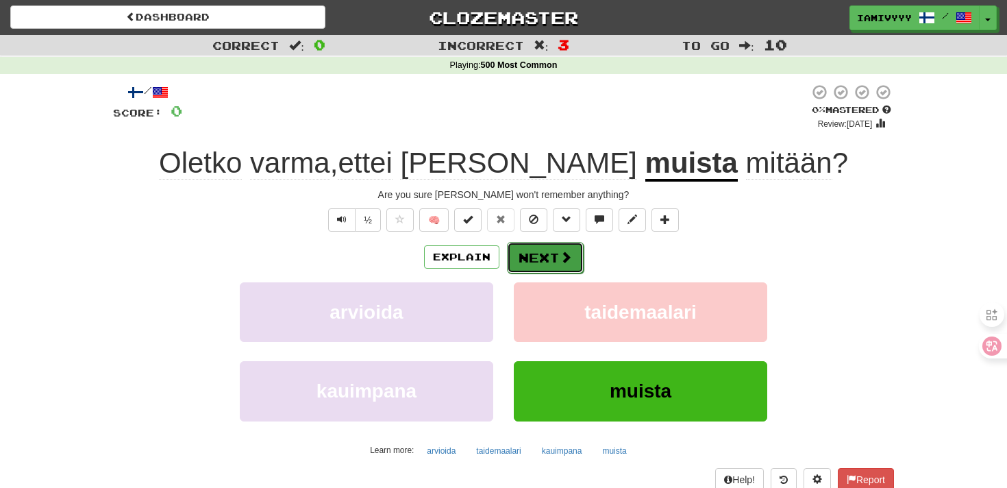
click at [571, 247] on button "Next" at bounding box center [545, 258] width 77 height 32
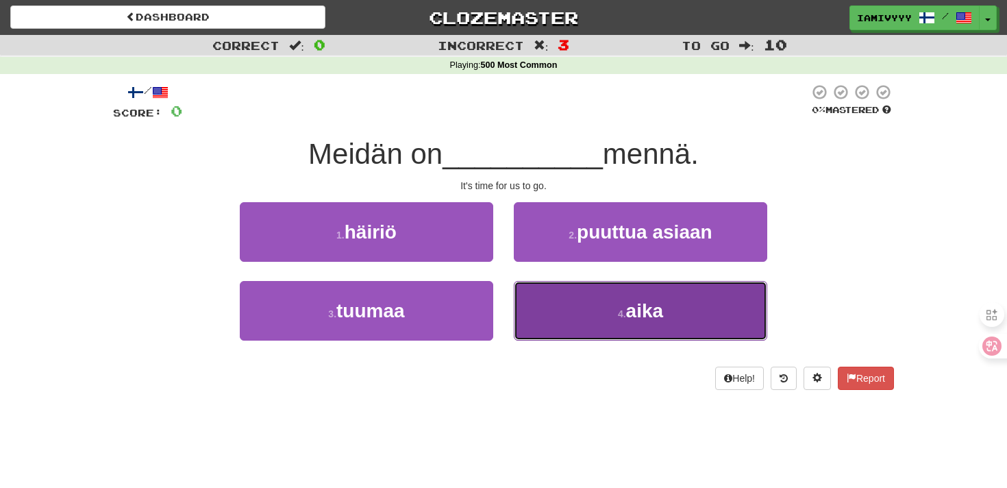
click at [573, 333] on button "4 . aika" at bounding box center [640, 311] width 253 height 60
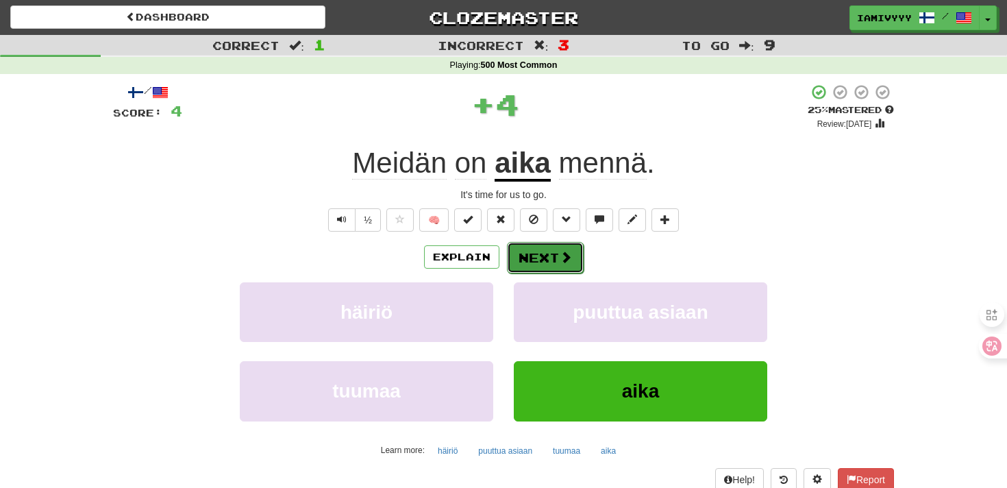
click at [558, 269] on button "Next" at bounding box center [545, 258] width 77 height 32
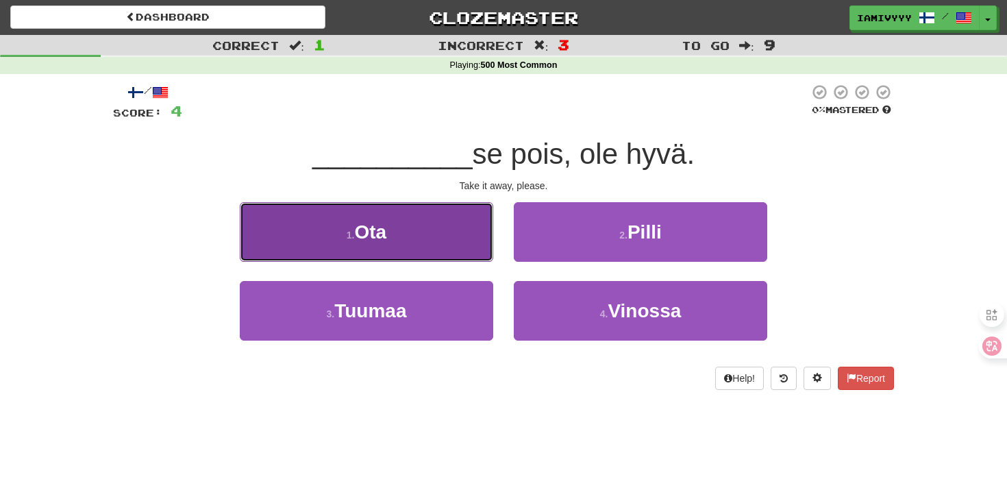
click at [405, 232] on button "1 . Ota" at bounding box center [366, 232] width 253 height 60
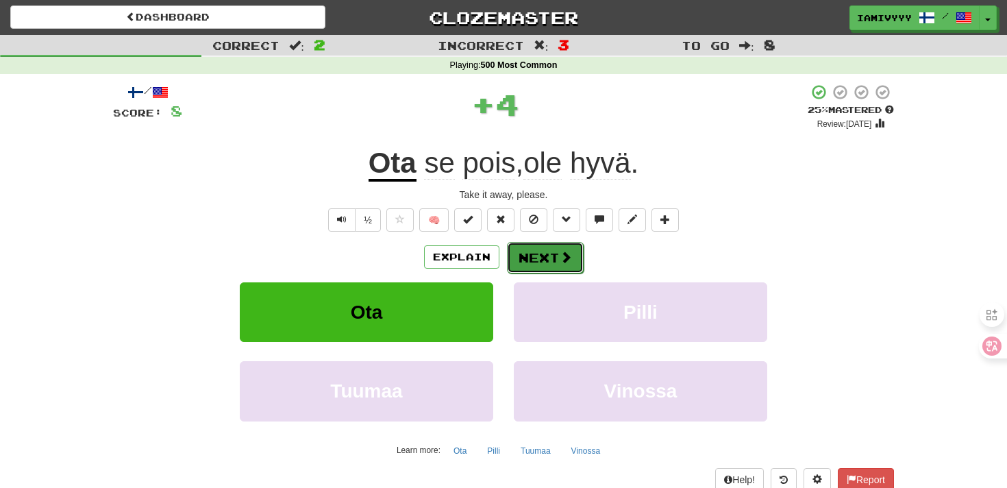
click at [528, 260] on button "Next" at bounding box center [545, 258] width 77 height 32
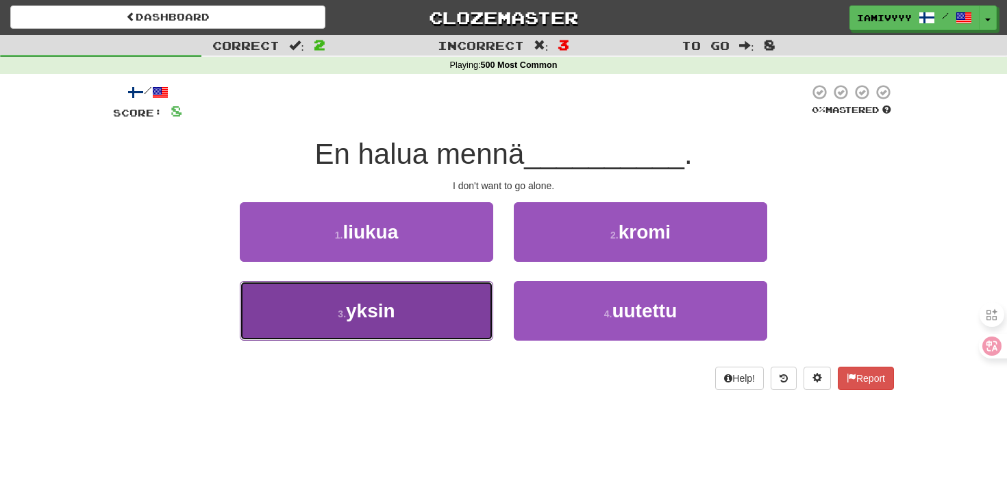
click at [451, 326] on button "3 . yksin" at bounding box center [366, 311] width 253 height 60
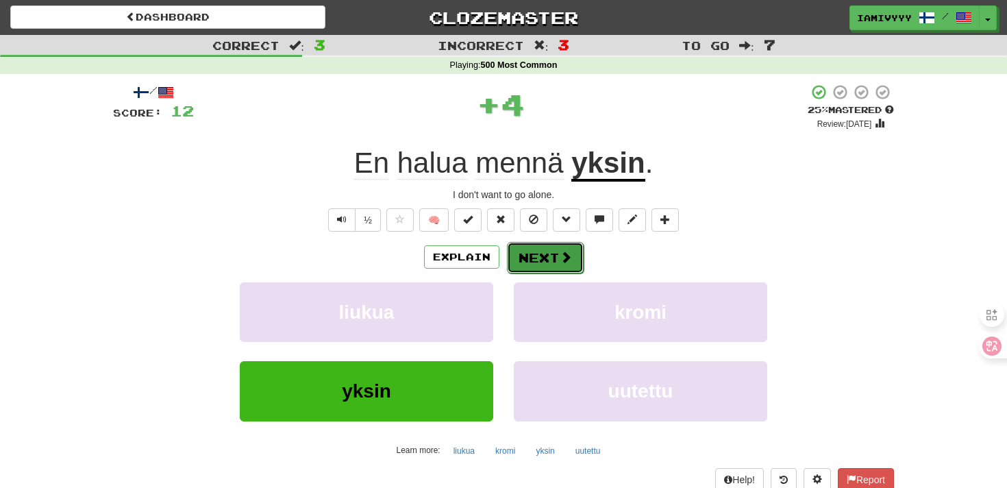
click at [543, 262] on button "Next" at bounding box center [545, 258] width 77 height 32
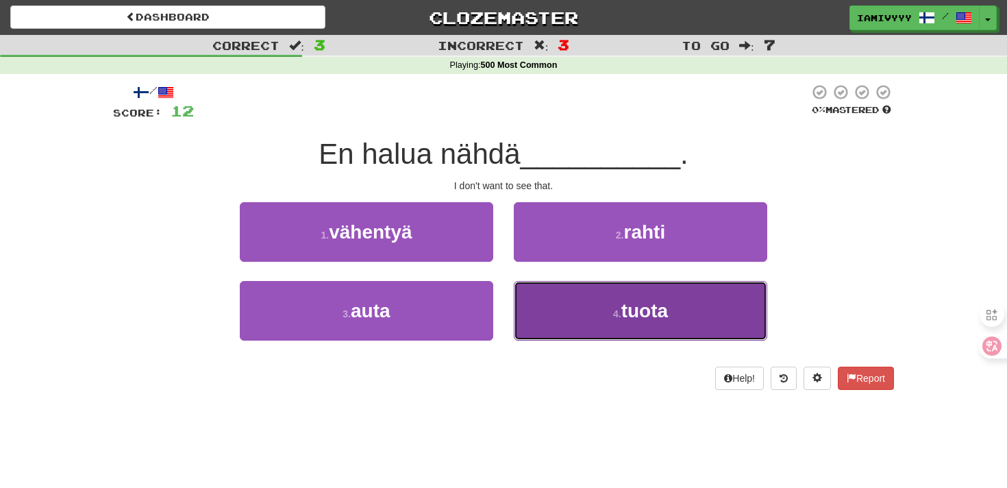
click at [548, 329] on button "4 . tuota" at bounding box center [640, 311] width 253 height 60
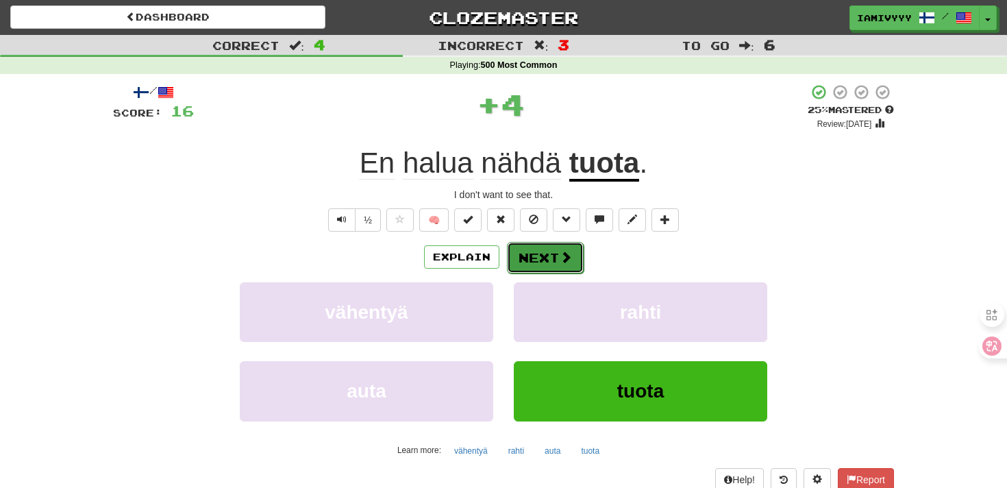
click at [549, 264] on button "Next" at bounding box center [545, 258] width 77 height 32
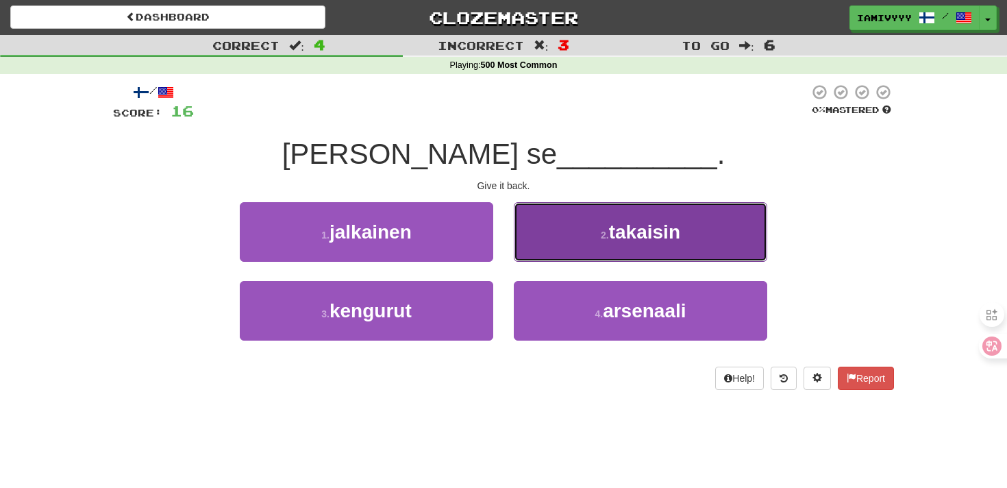
click at [557, 247] on button "2 . takaisin" at bounding box center [640, 232] width 253 height 60
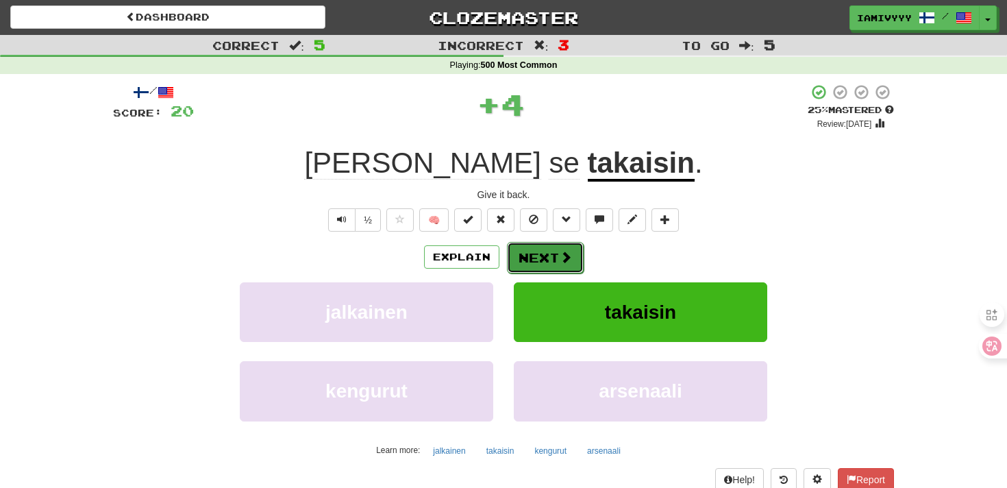
click at [549, 255] on button "Next" at bounding box center [545, 258] width 77 height 32
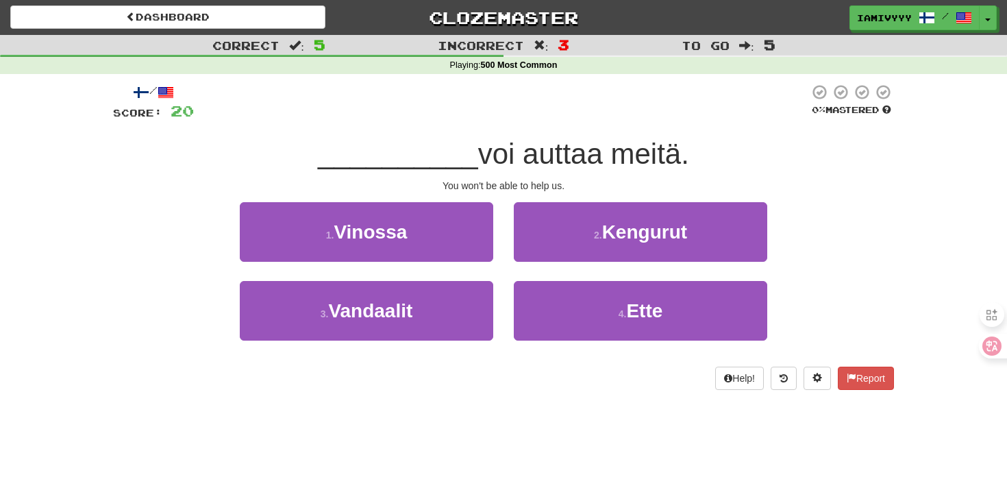
click at [556, 351] on div "4 . Ette" at bounding box center [641, 320] width 274 height 79
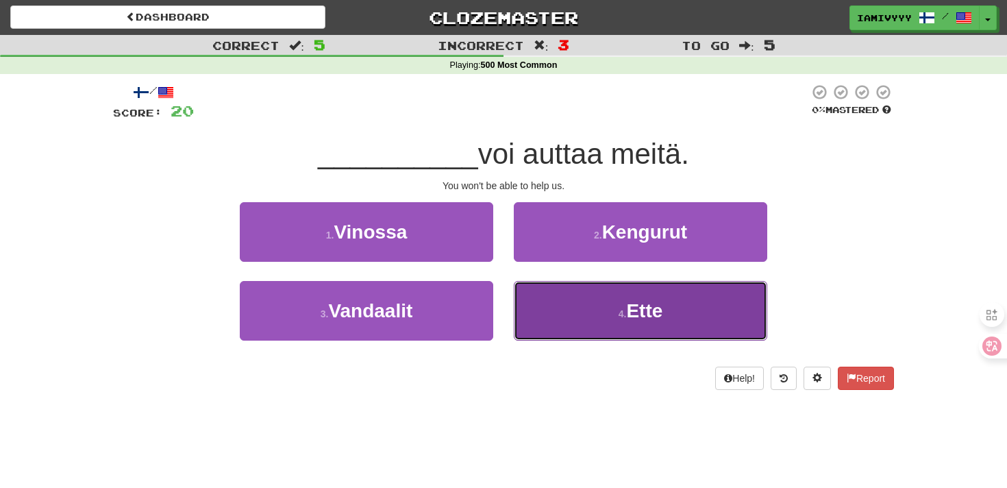
click at [556, 333] on button "4 . Ette" at bounding box center [640, 311] width 253 height 60
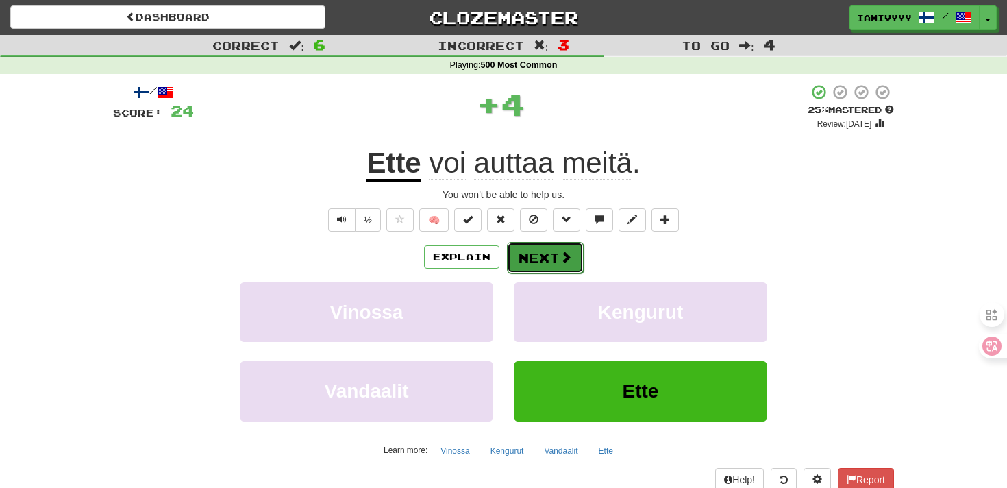
click at [547, 258] on button "Next" at bounding box center [545, 258] width 77 height 32
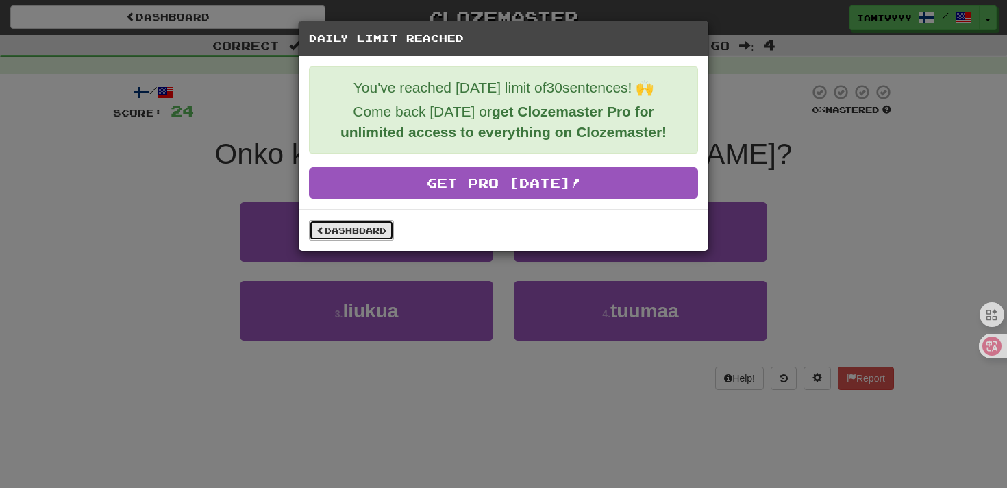
click at [360, 231] on link "Dashboard" at bounding box center [351, 230] width 85 height 21
